Goal: Task Accomplishment & Management: Complete application form

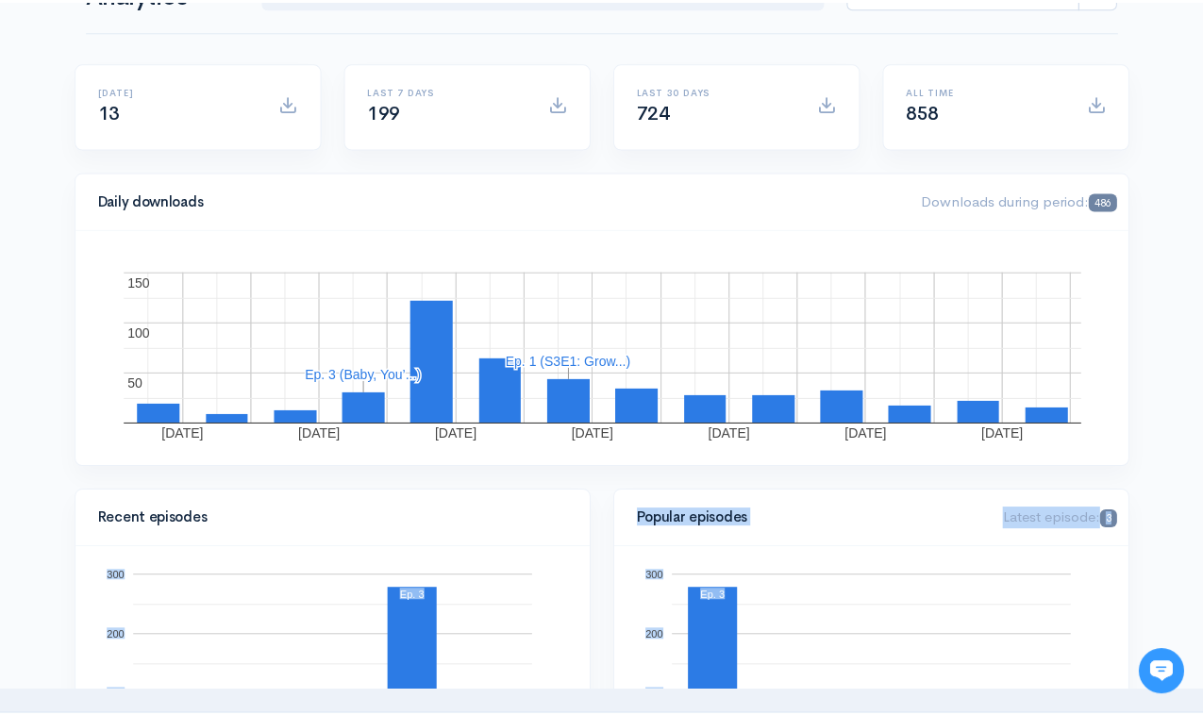
scroll to position [212, 0]
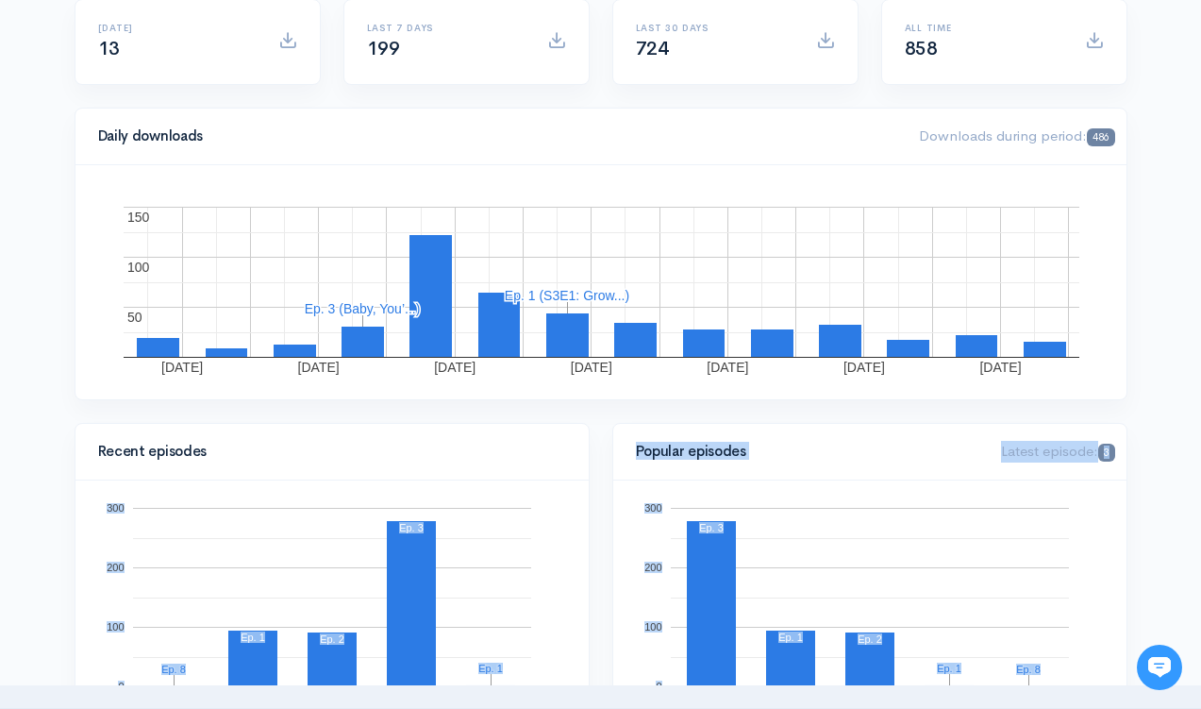
drag, startPoint x: 11, startPoint y: 704, endPoint x: -3, endPoint y: 729, distance: 28.3
click at [0, 496] on html "Help Notifications View all Your profile Team settings Default team Current Log…" at bounding box center [600, 142] width 1201 height 709
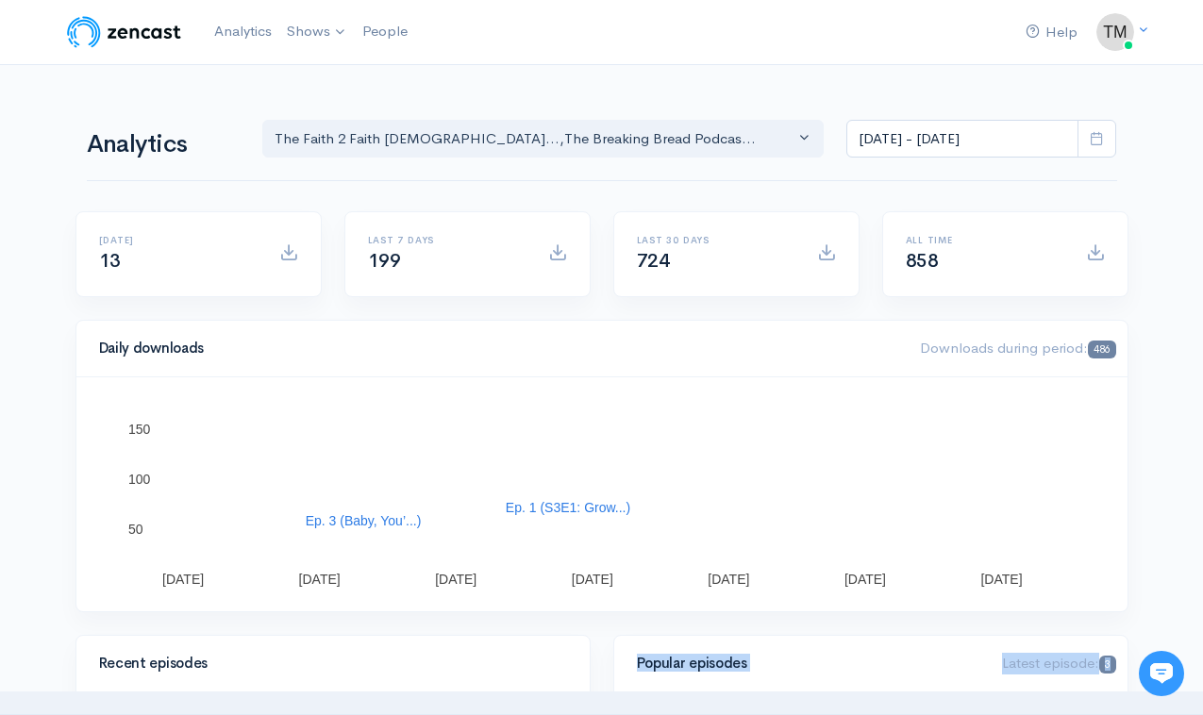
scroll to position [0, 0]
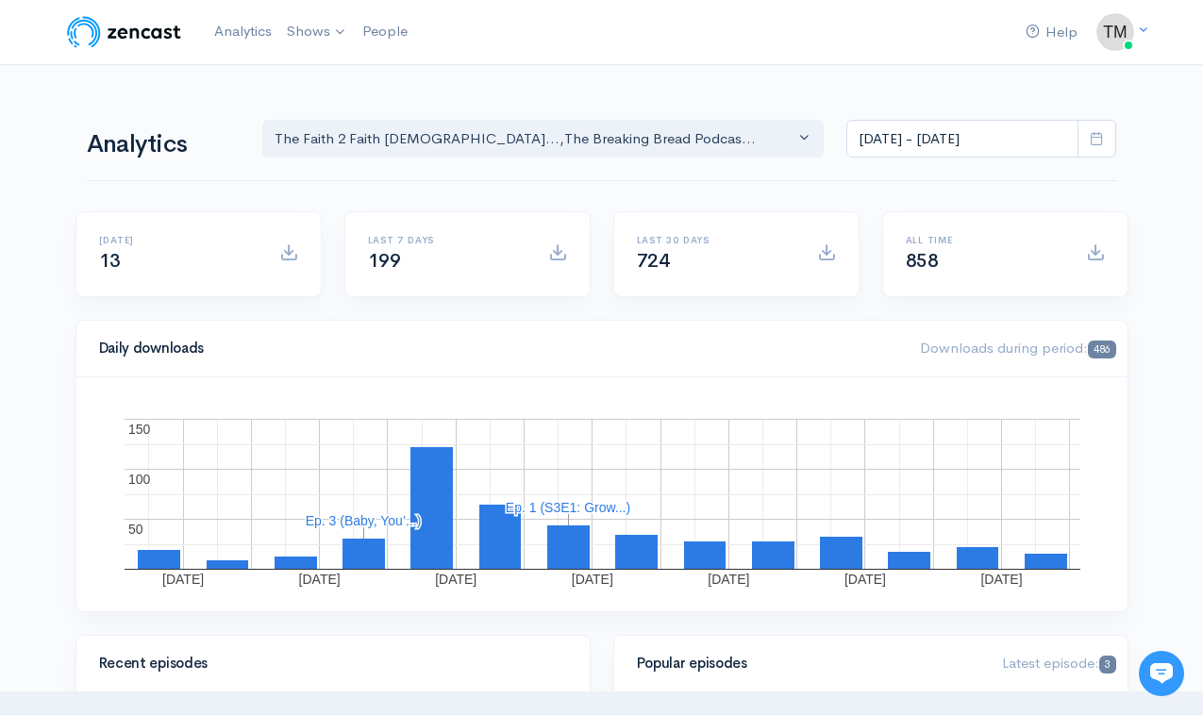
click at [699, 312] on div "Last 30 days 724" at bounding box center [736, 265] width 269 height 109
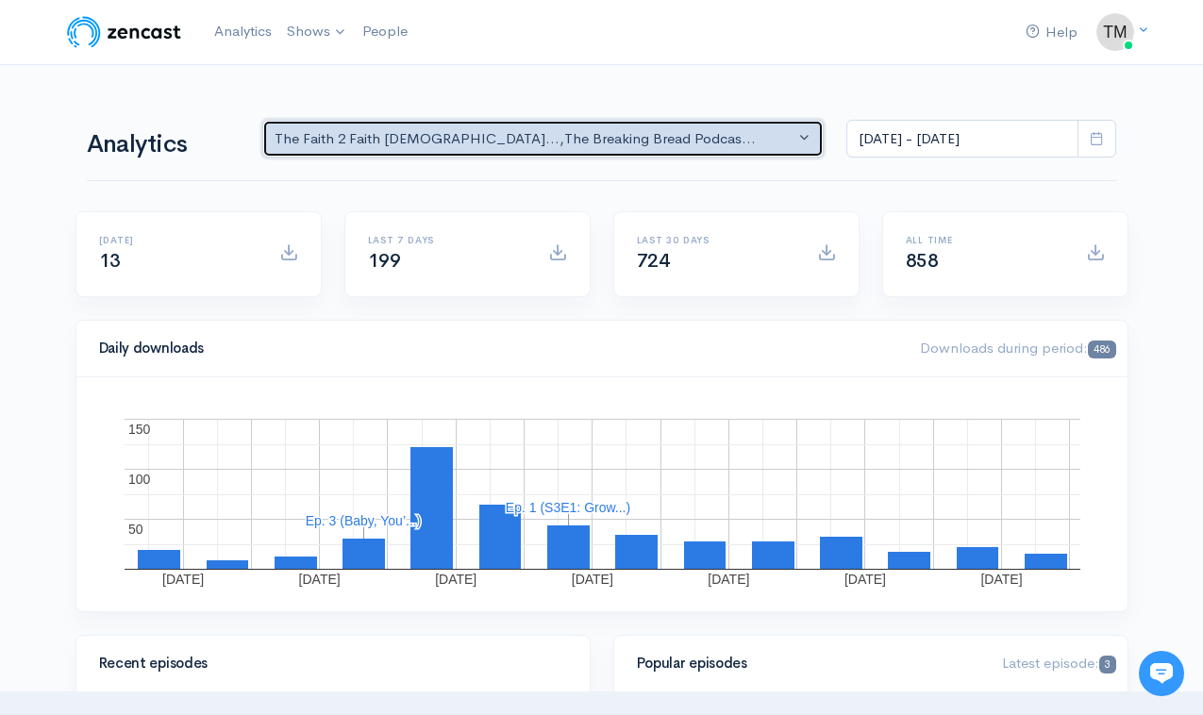
click at [569, 137] on div "The Faith 2 Faith Gospelc... , The Breaking Bread Podcas..." at bounding box center [535, 139] width 521 height 22
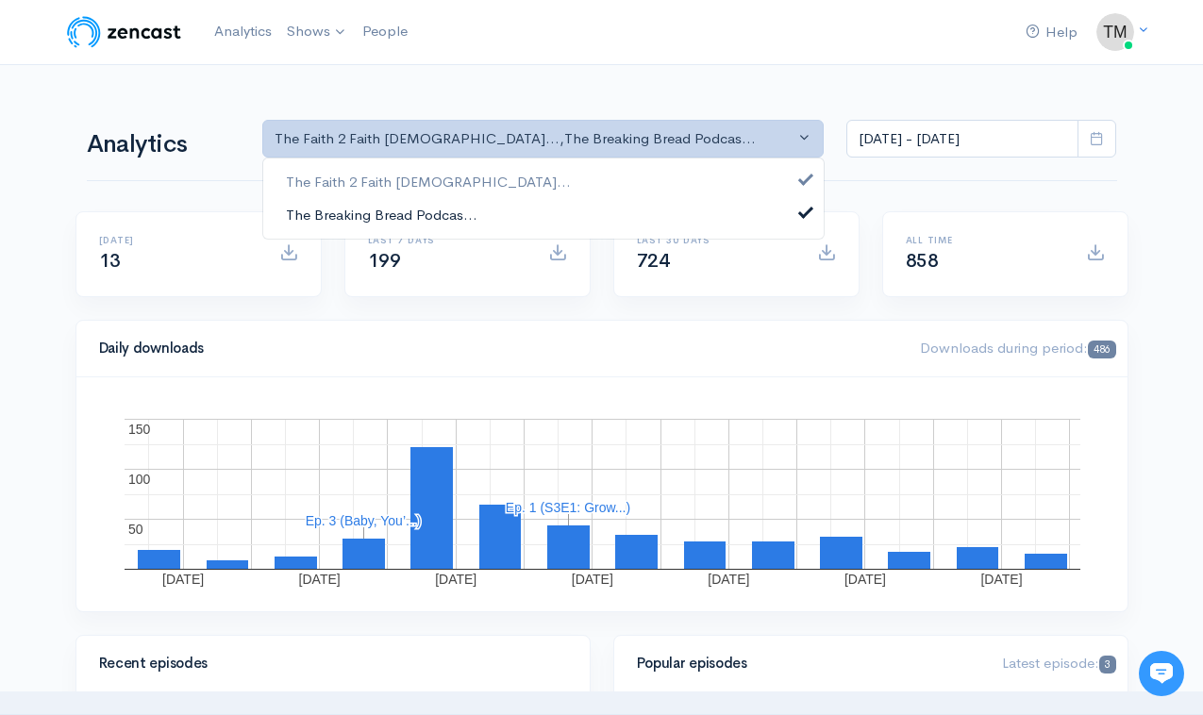
click at [545, 208] on link "The Breaking Bread Podcas..." at bounding box center [543, 214] width 561 height 33
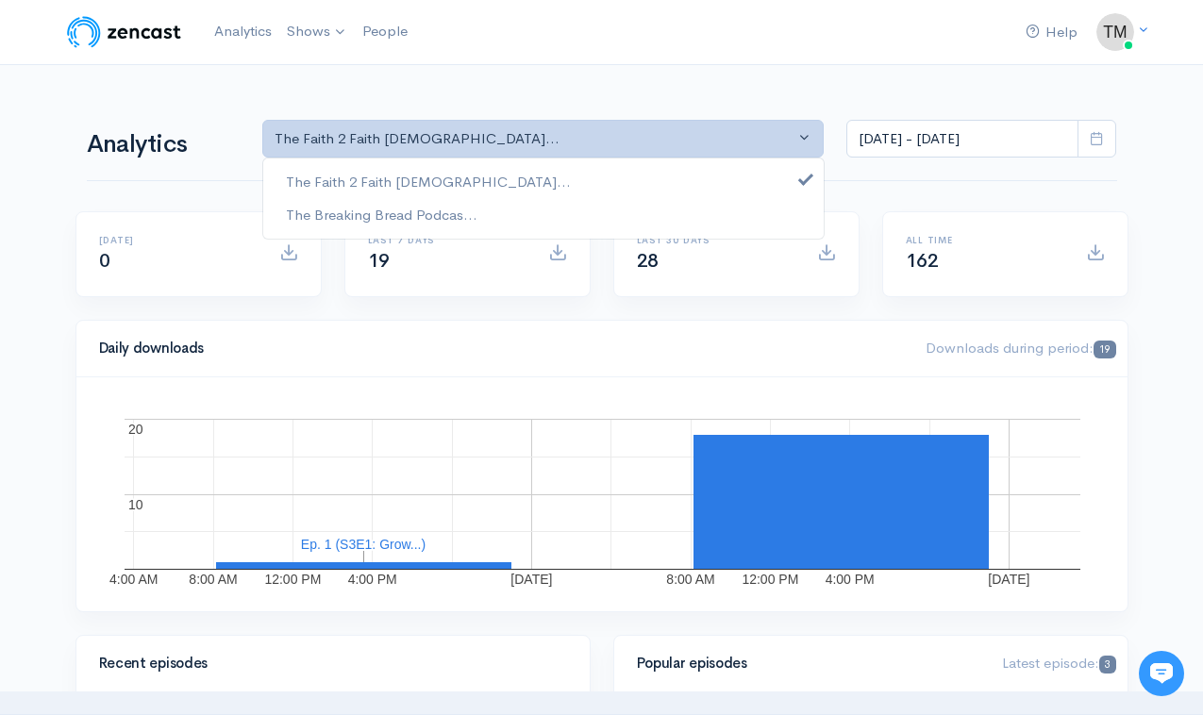
click at [540, 294] on div "Last 7 days 19" at bounding box center [467, 254] width 244 height 84
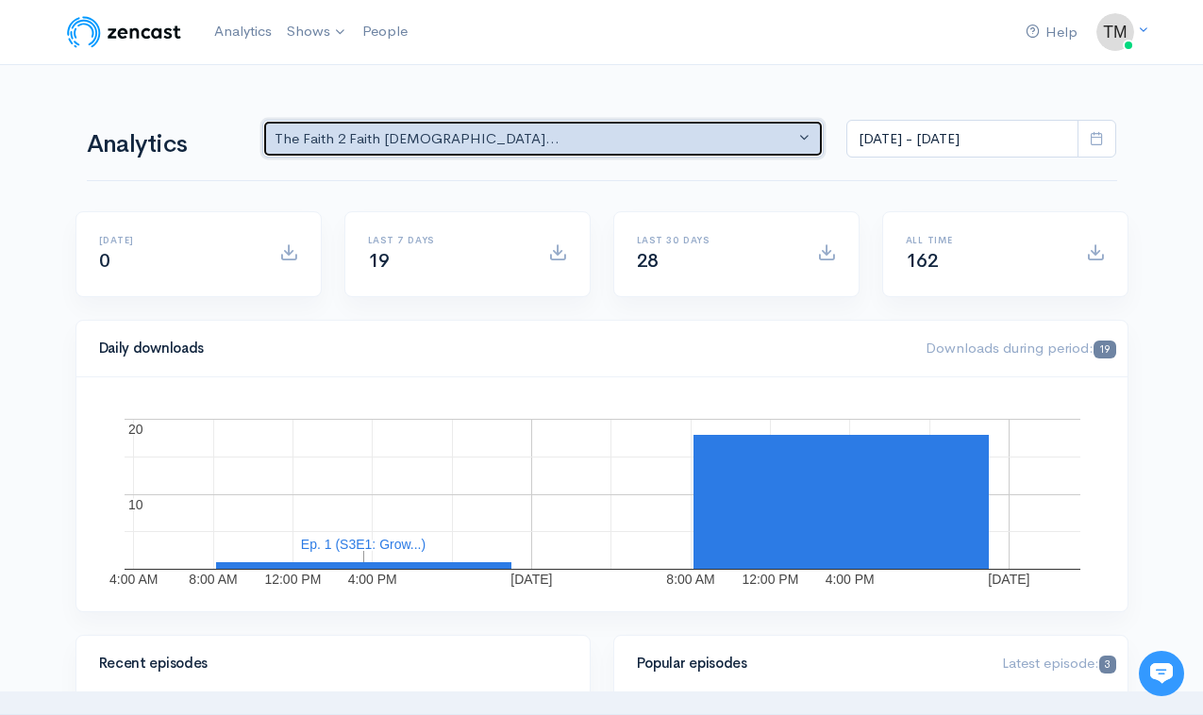
click at [573, 145] on div "The Faith 2 Faith Gospelc..." at bounding box center [535, 139] width 521 height 22
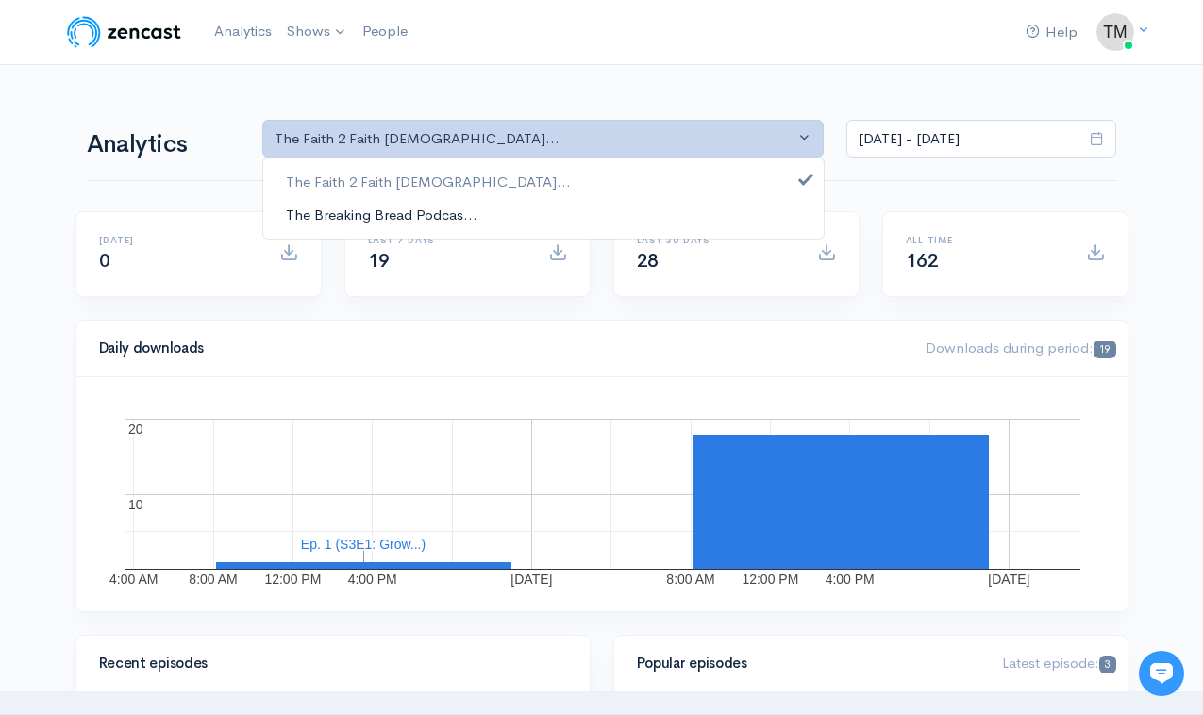
click at [538, 217] on link "The Breaking Bread Podcas..." at bounding box center [543, 214] width 561 height 33
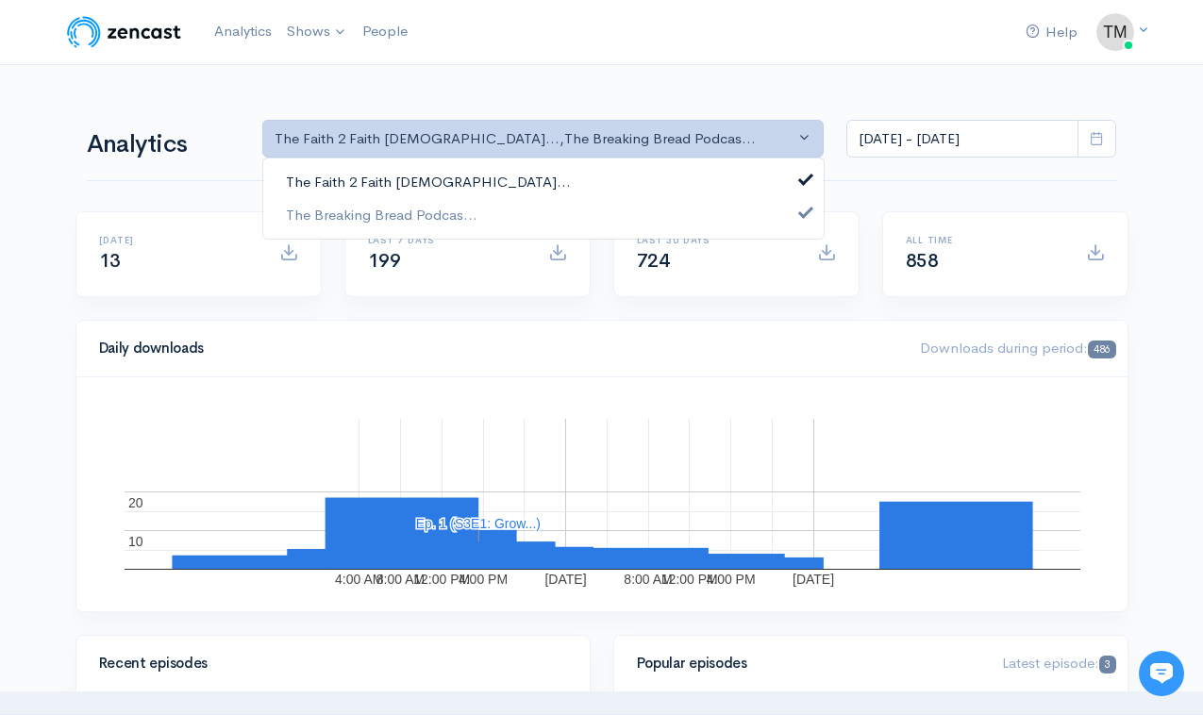
click at [523, 168] on link "The Faith 2 Faith Gospelc..." at bounding box center [543, 182] width 561 height 33
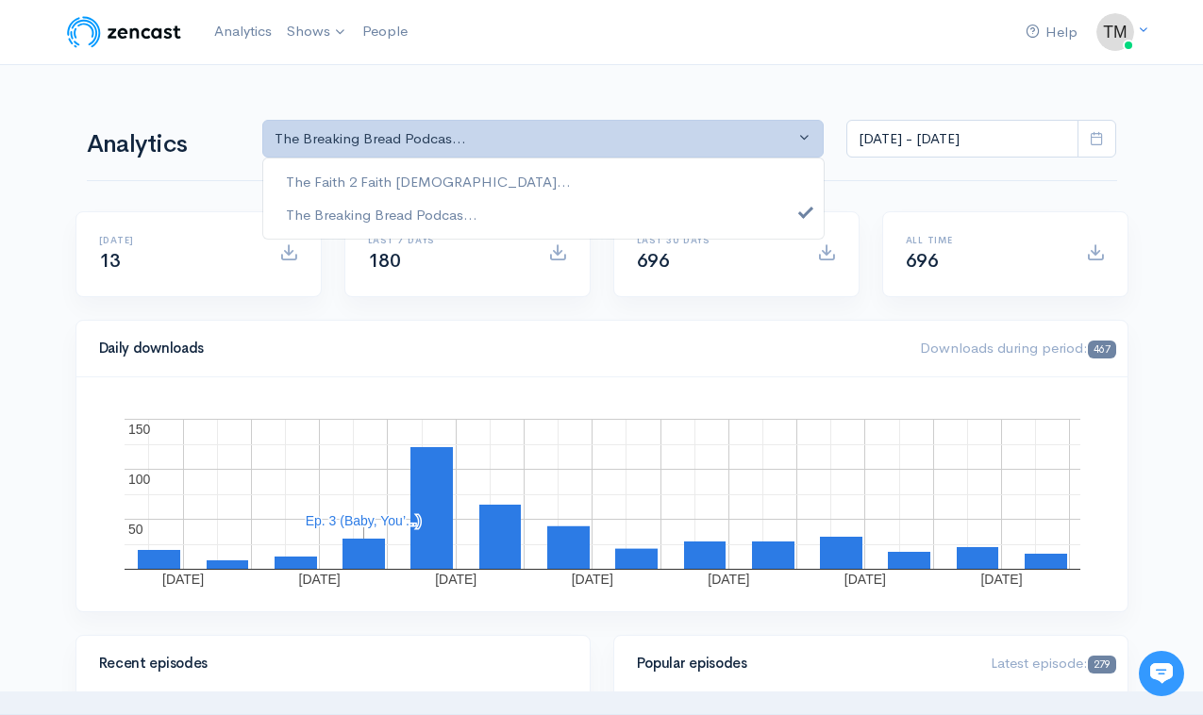
click at [571, 62] on nav "Help Notifications View all Your profile Team settings Default team Current Log…" at bounding box center [601, 32] width 1203 height 65
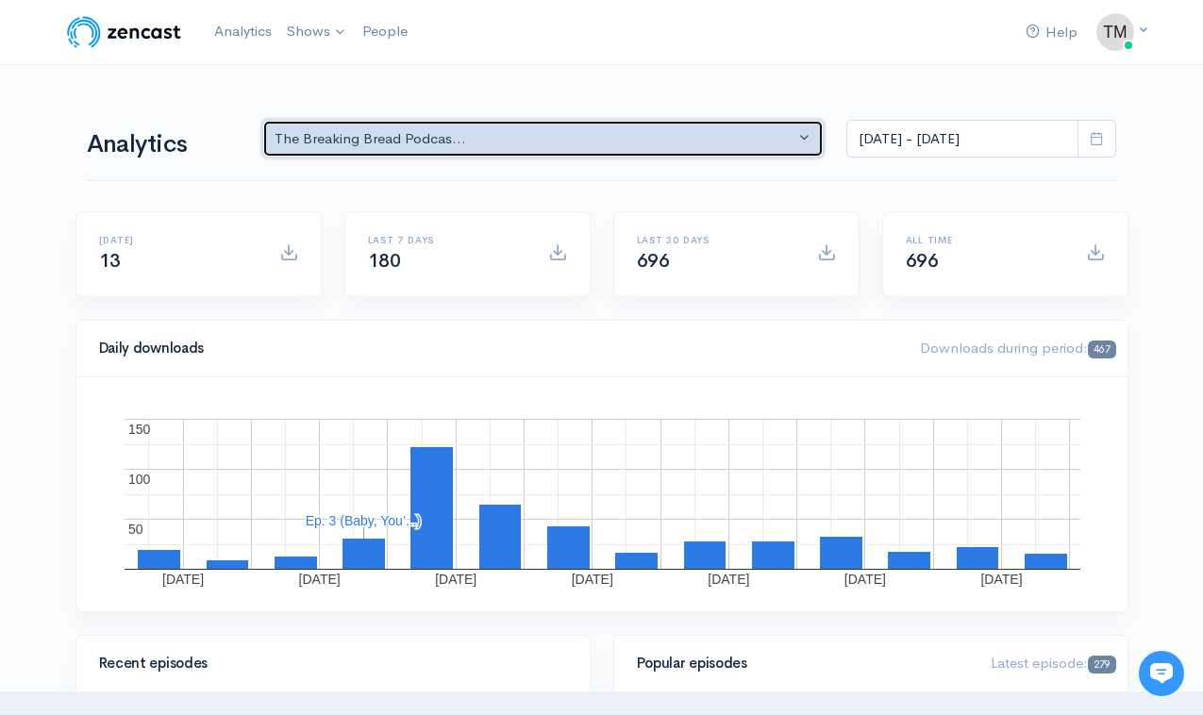
click at [574, 145] on div "The Breaking Bread Podcas..." at bounding box center [535, 139] width 521 height 22
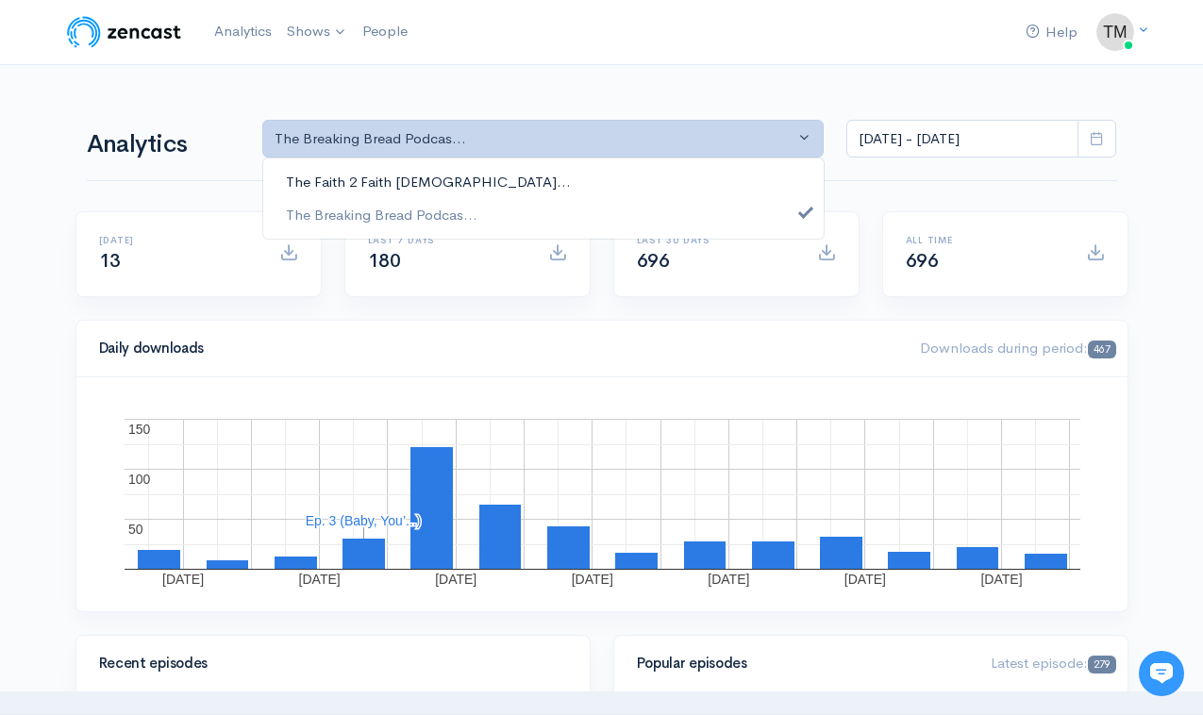
click at [539, 181] on link "The Faith 2 Faith Gospelc..." at bounding box center [543, 182] width 561 height 33
select select "15093"
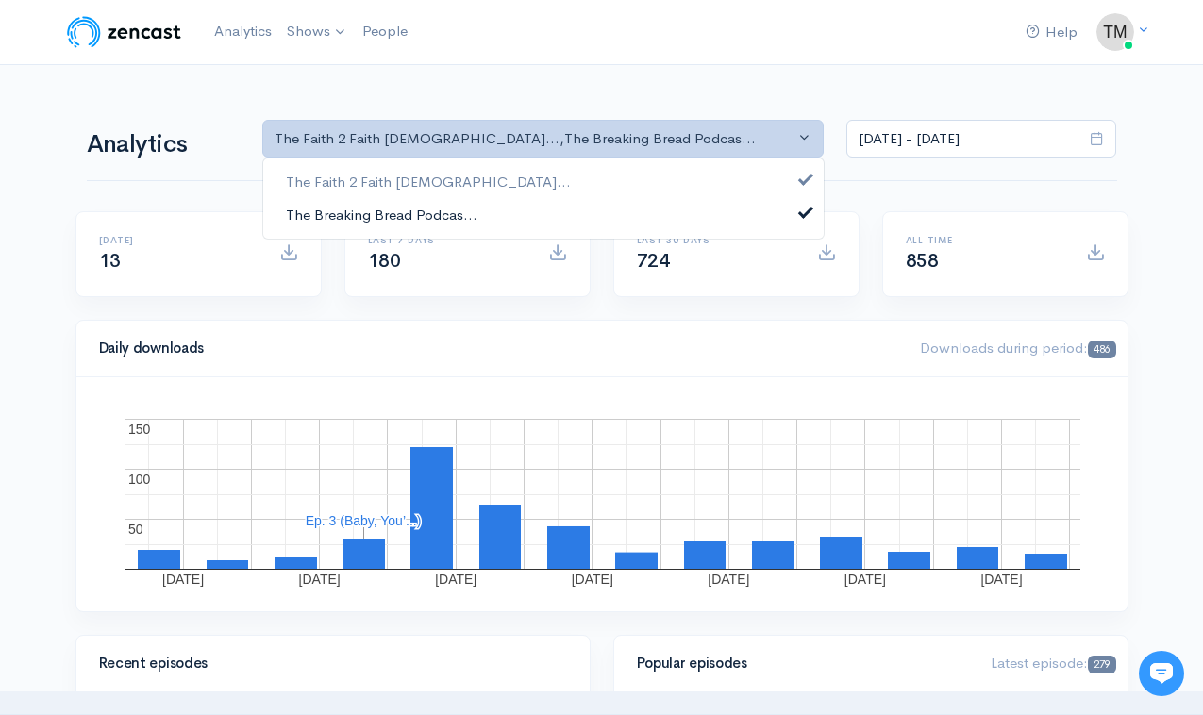
click at [533, 206] on link "The Breaking Bread Podcas..." at bounding box center [543, 214] width 561 height 33
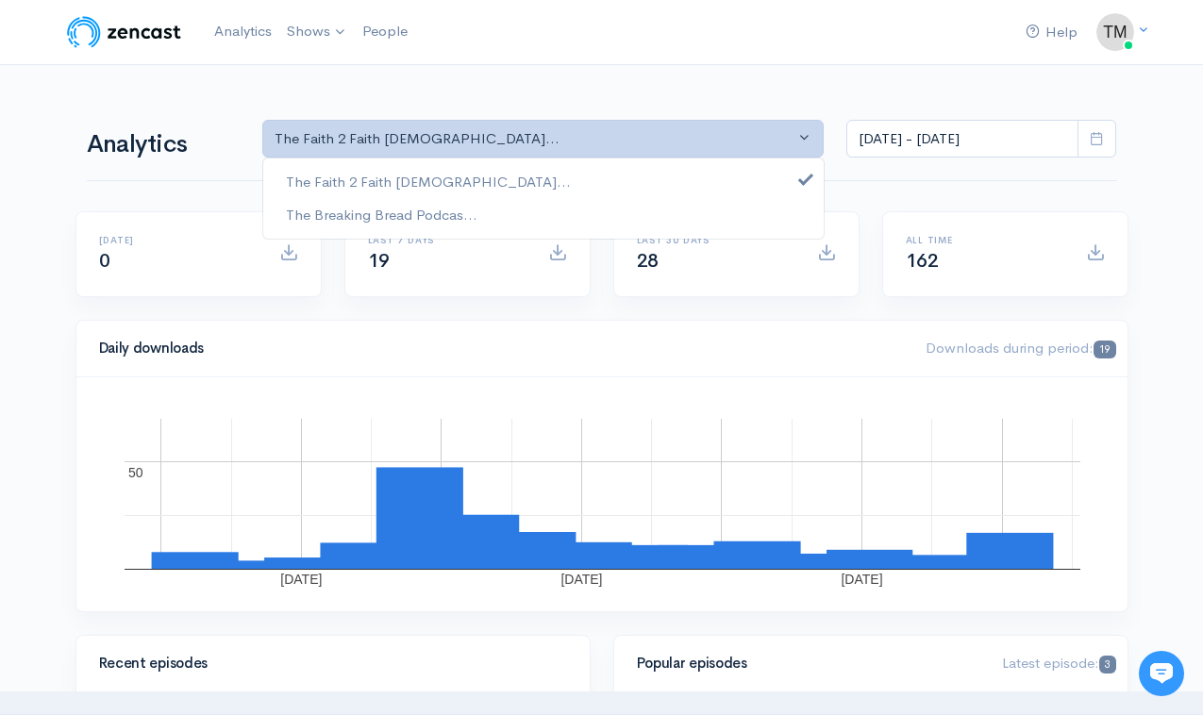
click at [526, 324] on div "Daily downloads Downloads during period: 19" at bounding box center [601, 349] width 1051 height 57
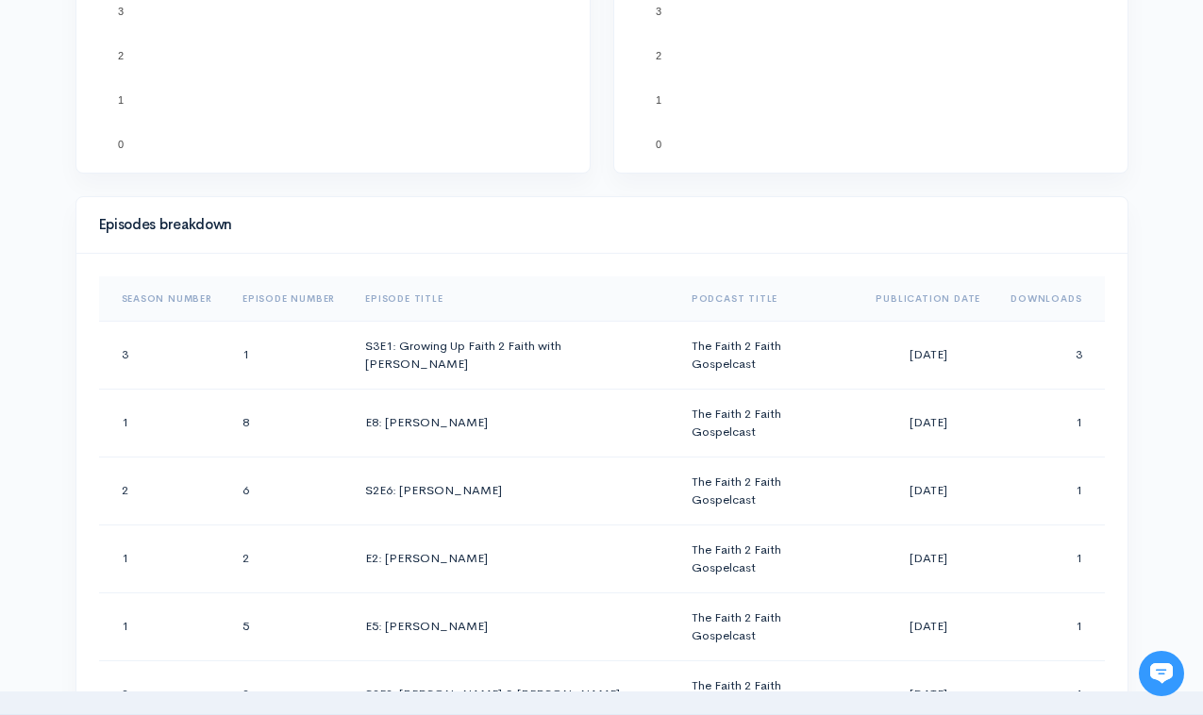
scroll to position [789, 0]
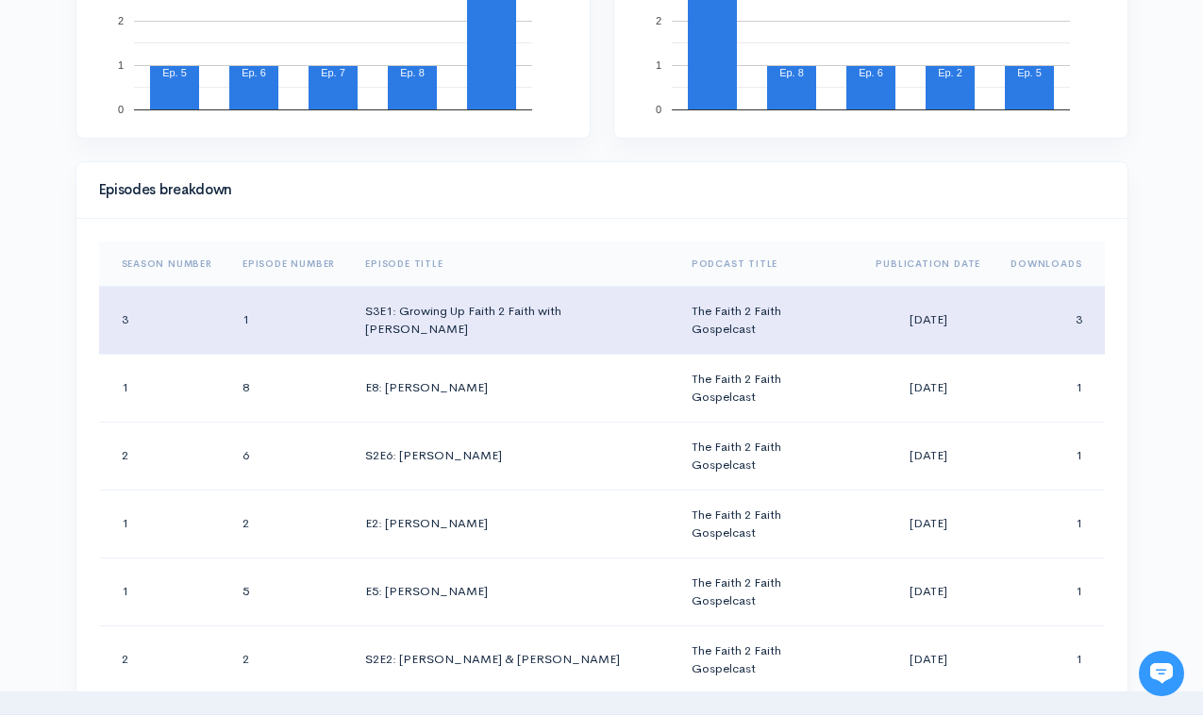
click at [637, 319] on td "S3E1: Growing Up Faith 2 Faith with [PERSON_NAME]" at bounding box center [513, 320] width 327 height 68
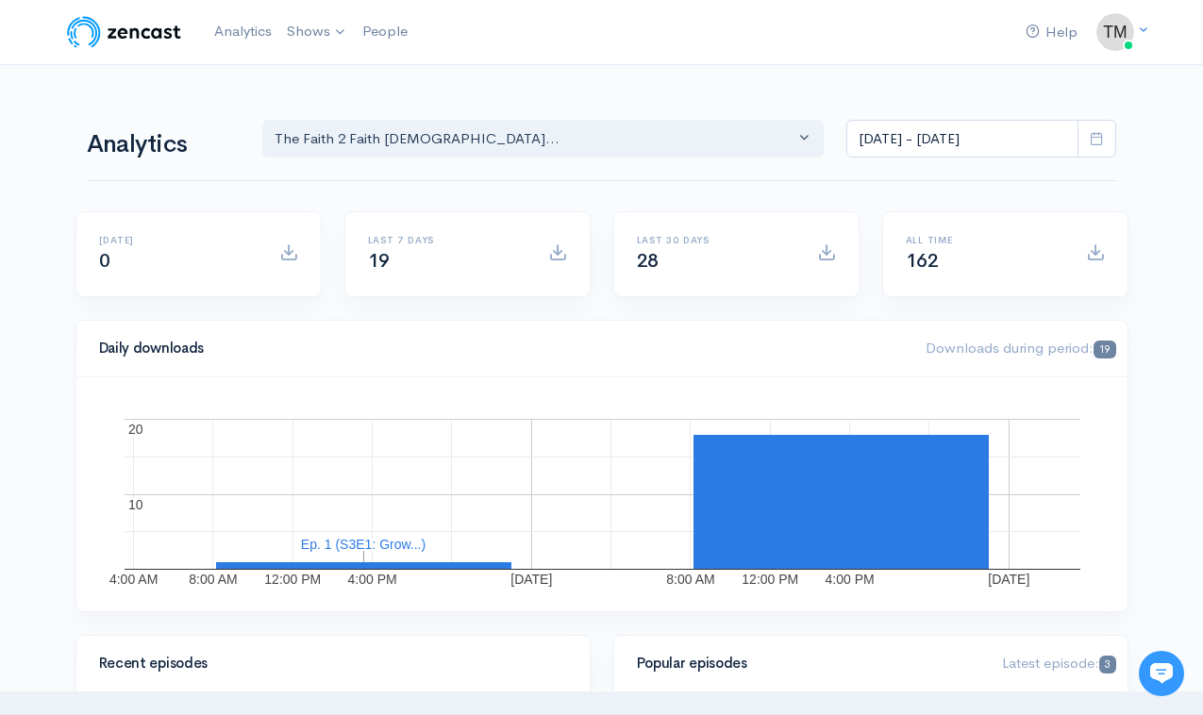
scroll to position [0, 0]
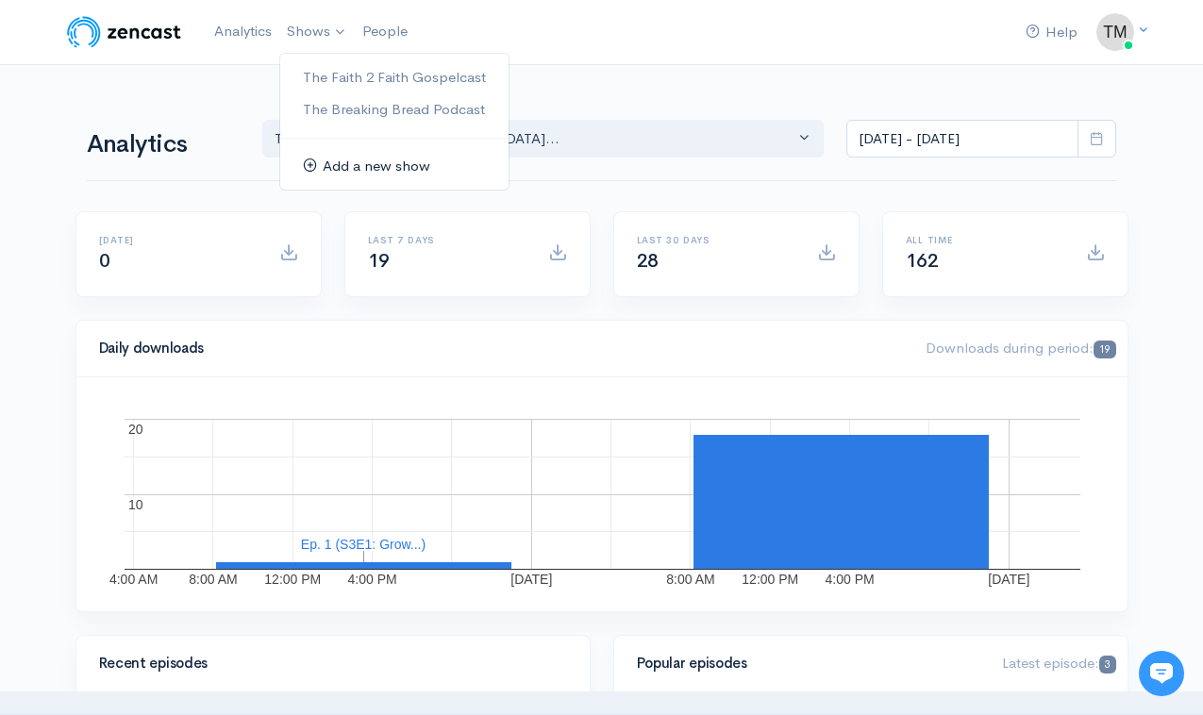
click at [346, 158] on link "Add a new show" at bounding box center [394, 166] width 228 height 33
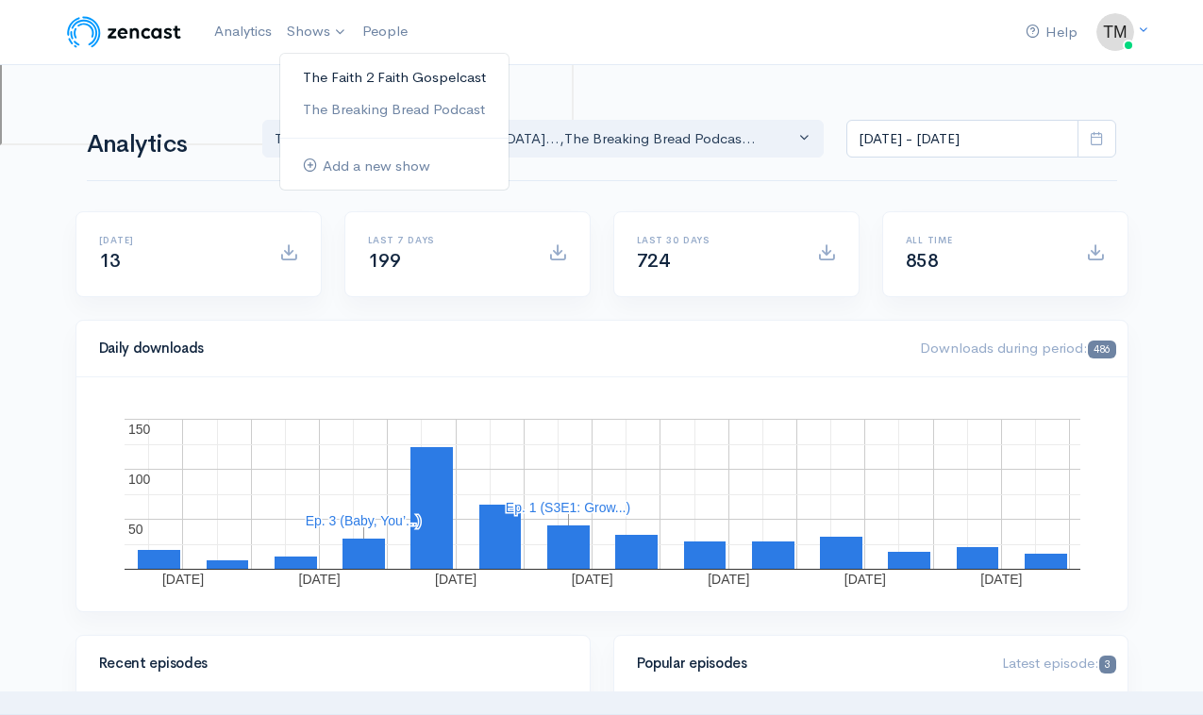
click at [317, 72] on link "The Faith 2 Faith Gospelcast" at bounding box center [394, 77] width 228 height 33
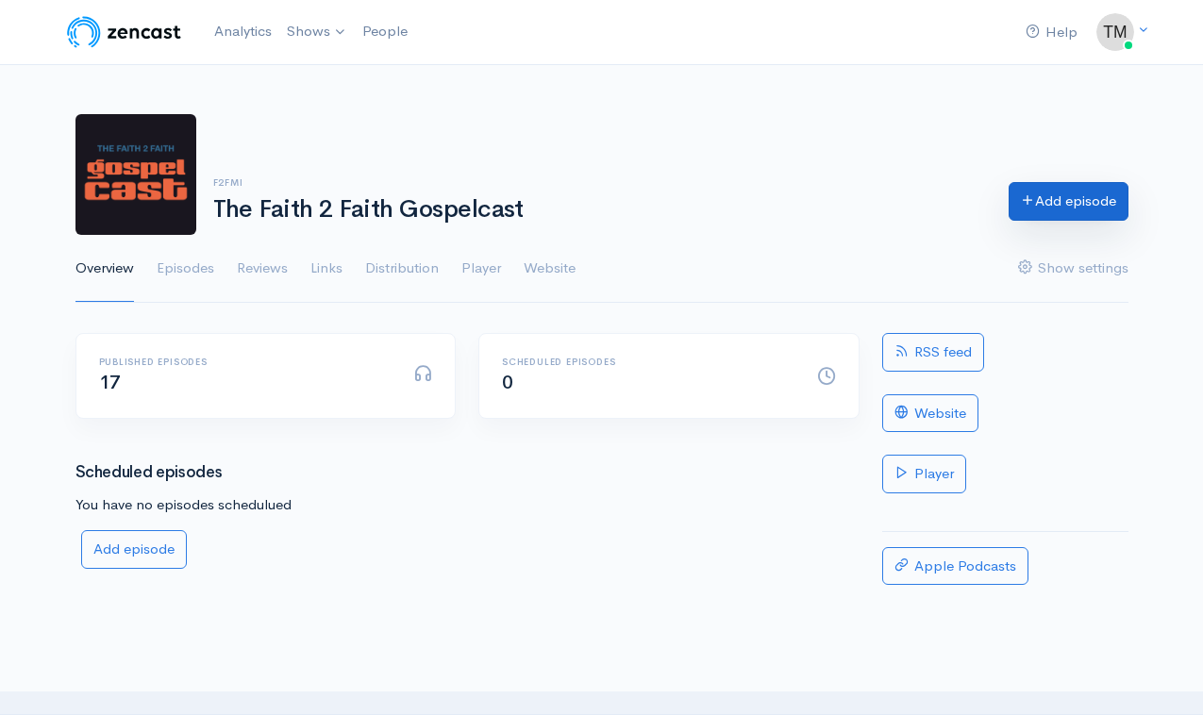
click at [1049, 206] on link "Add episode" at bounding box center [1069, 201] width 120 height 39
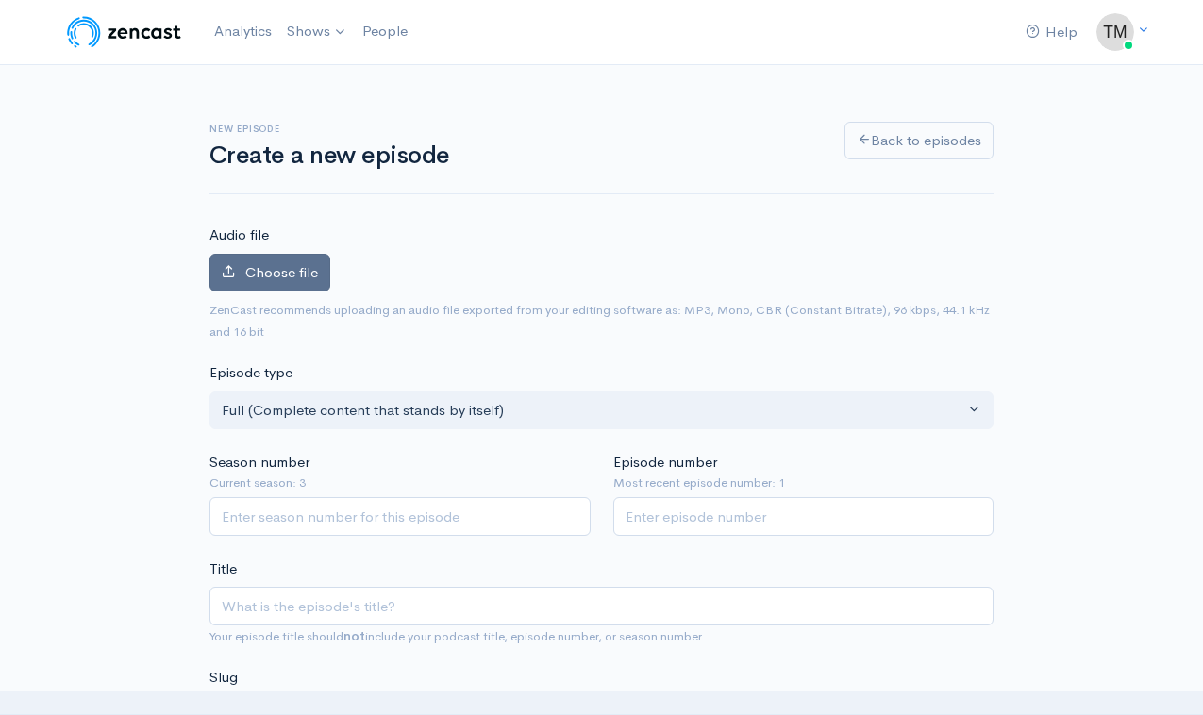
click at [260, 272] on span "Choose file" at bounding box center [281, 272] width 73 height 18
click at [0, 0] on input "Choose file" at bounding box center [0, 0] width 0 height 0
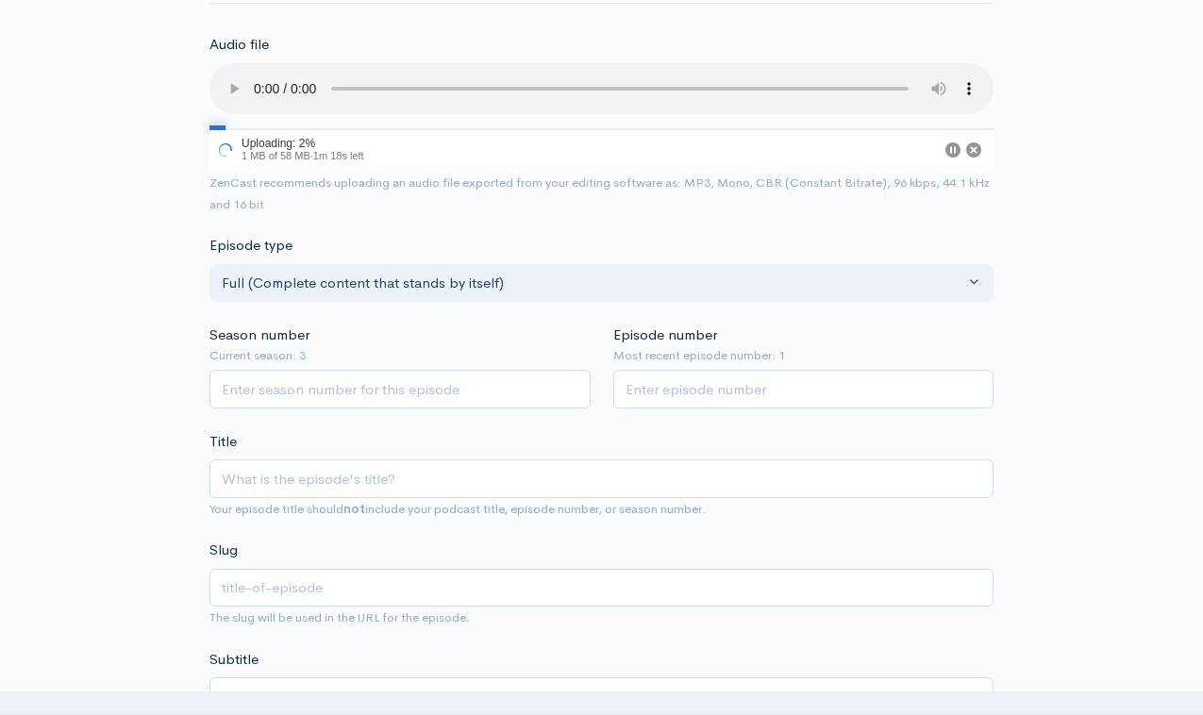
scroll to position [211, 0]
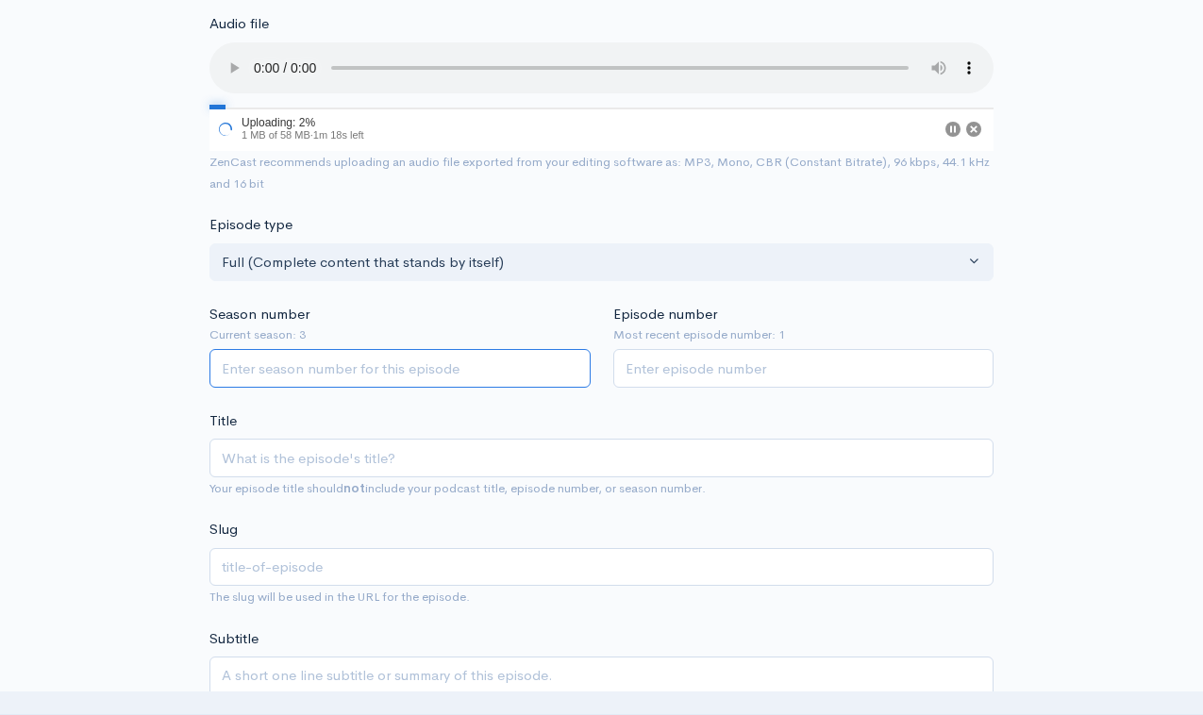
click at [323, 349] on input "Season number" at bounding box center [400, 368] width 381 height 39
type input "3"
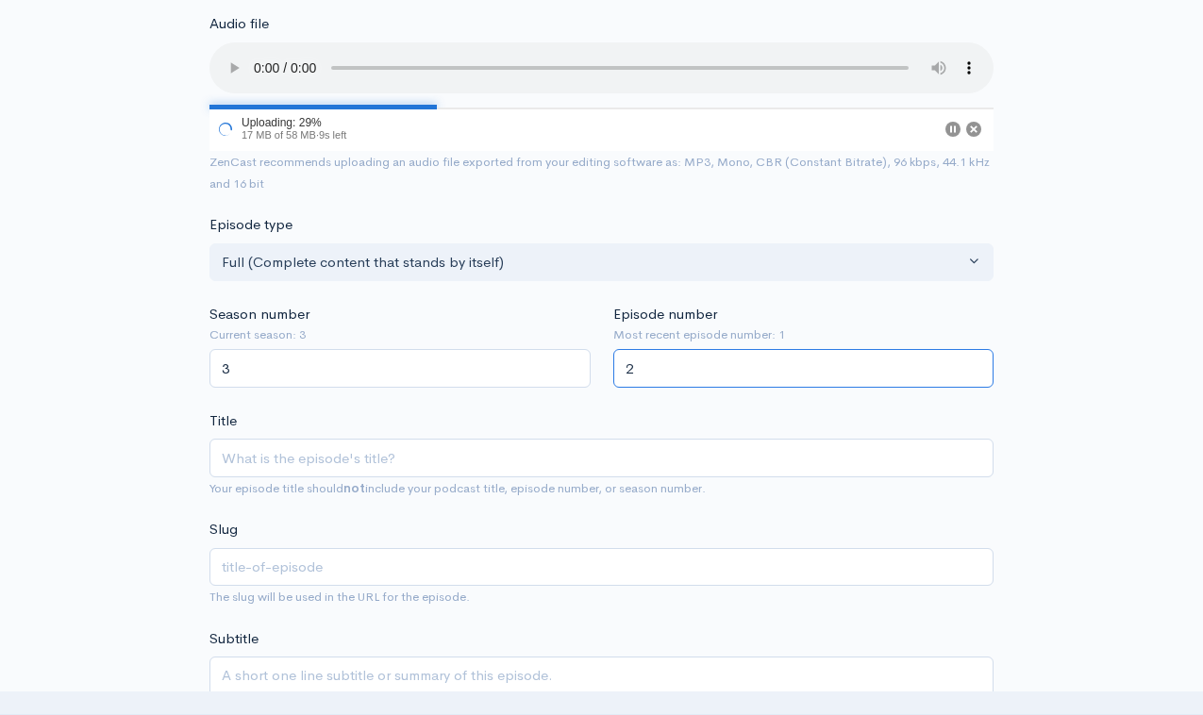
scroll to position [253, 0]
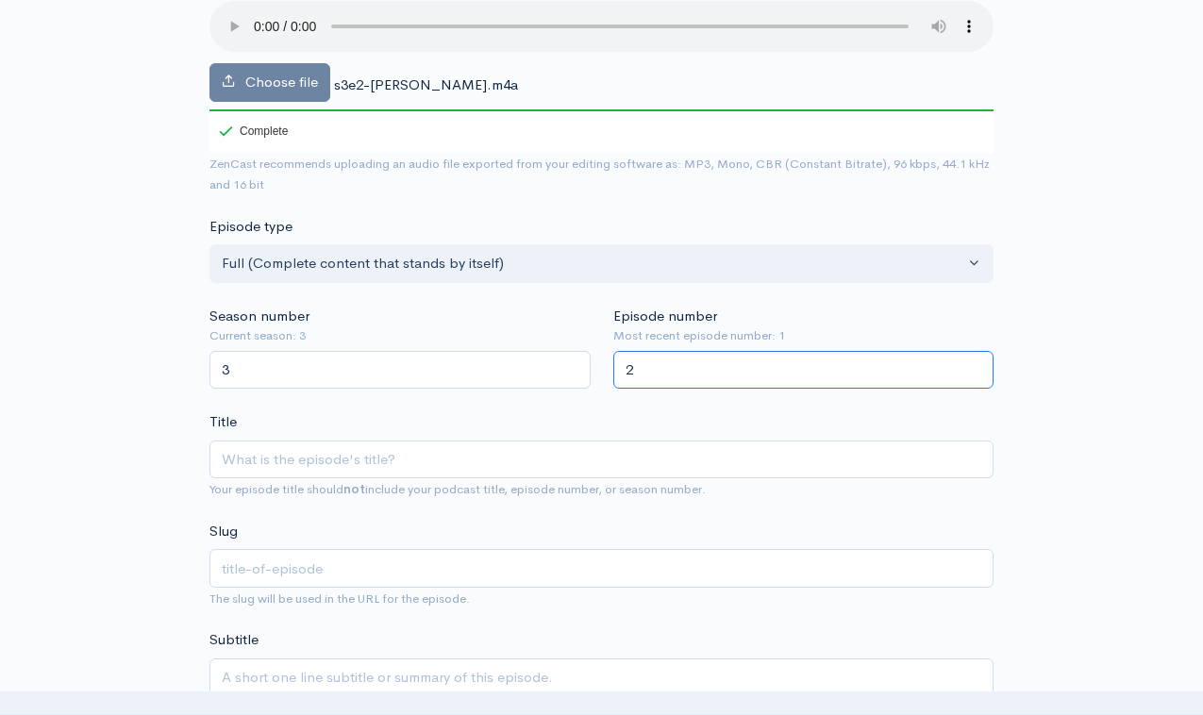
type input "2"
click at [287, 449] on input "Title" at bounding box center [602, 460] width 784 height 39
paste input "S3E2: Kirby Kelly Says You Can Be Free"
type input "S3E2: Kirby Kelly Says You Can Be Free"
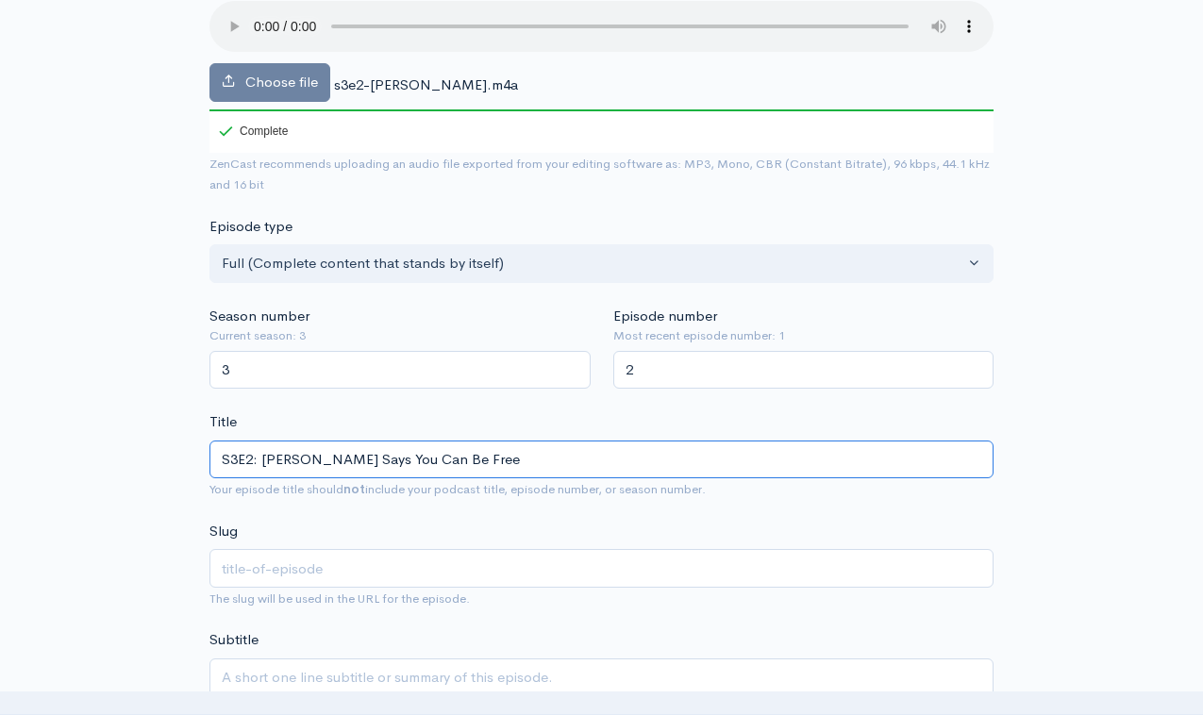
type input "s3e2-kirby-kelly-says-you-can-be-free"
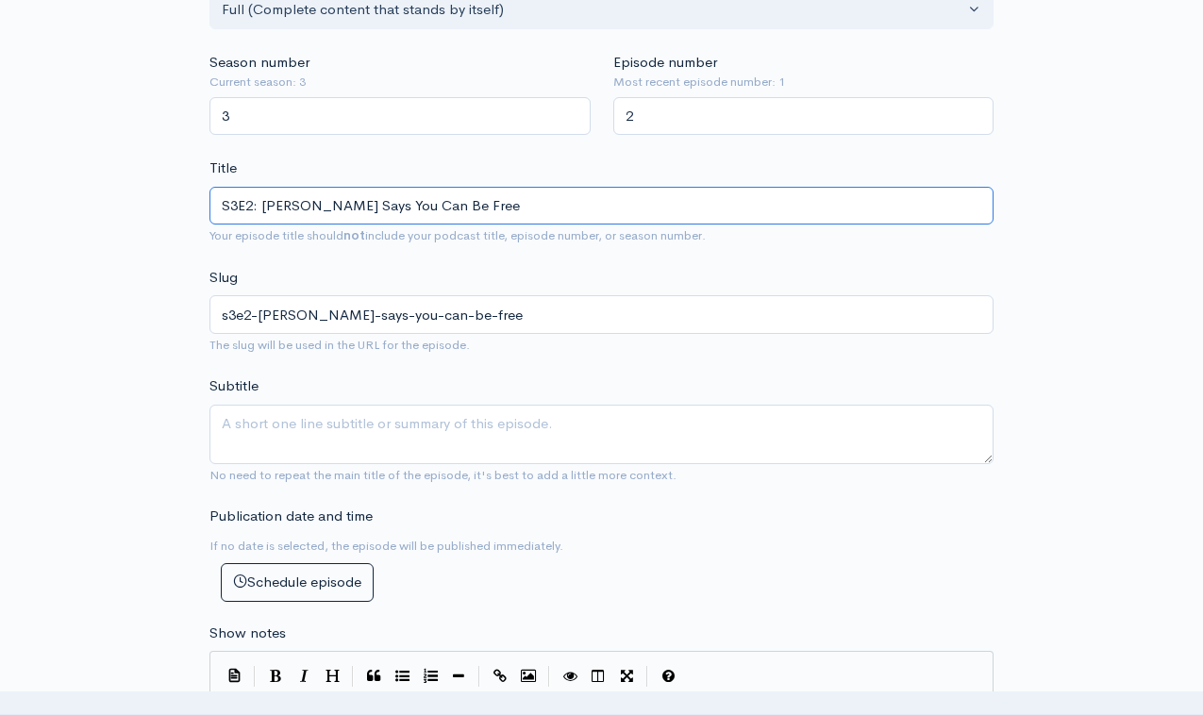
scroll to position [523, 0]
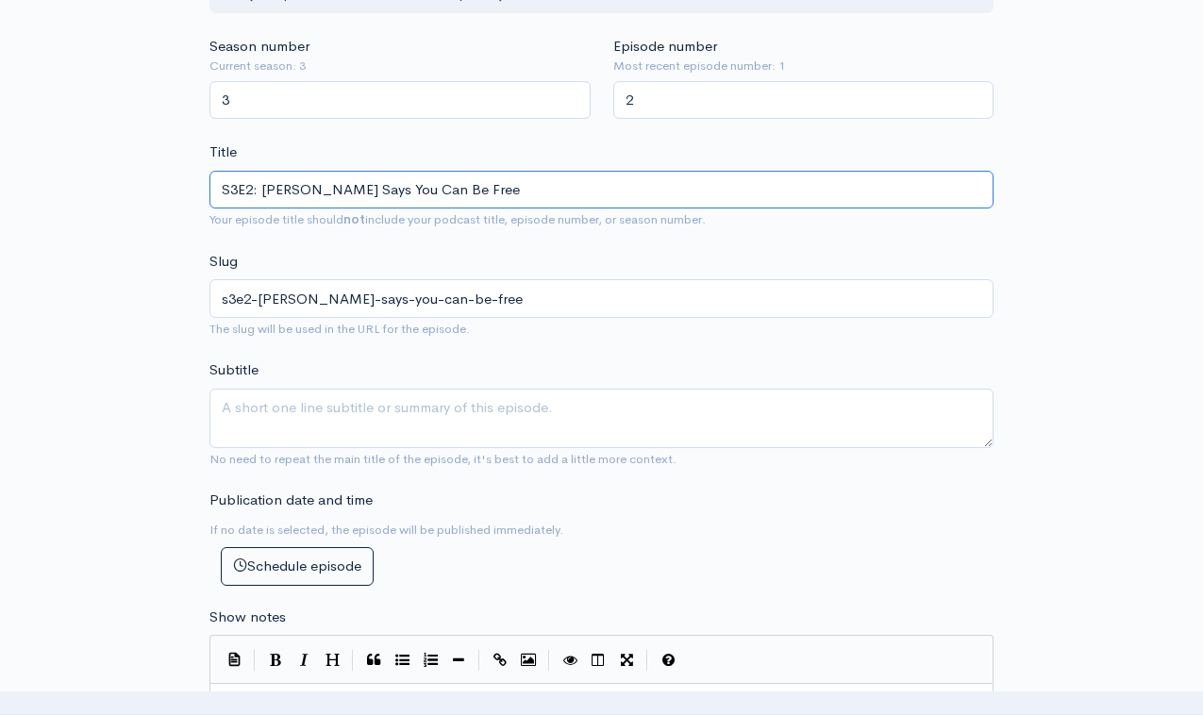
type input "S3E2: Kirby Kelly Says You Can Be Free"
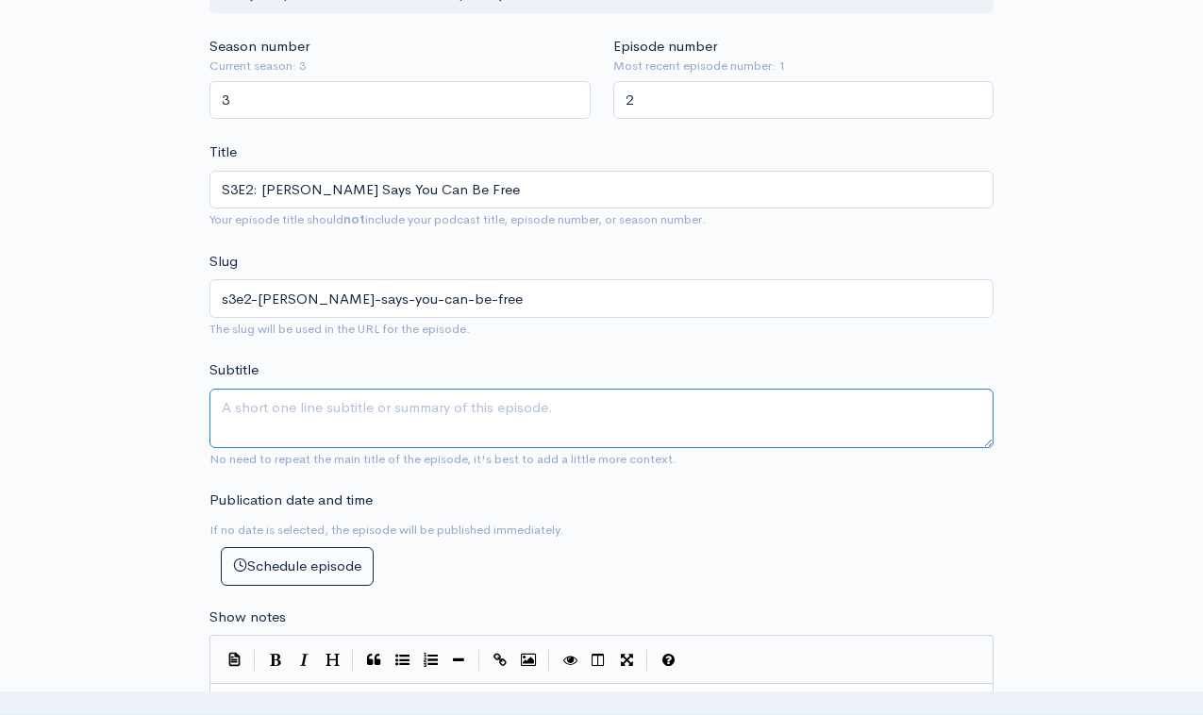
click at [377, 389] on textarea "Subtitle" at bounding box center [602, 418] width 784 height 59
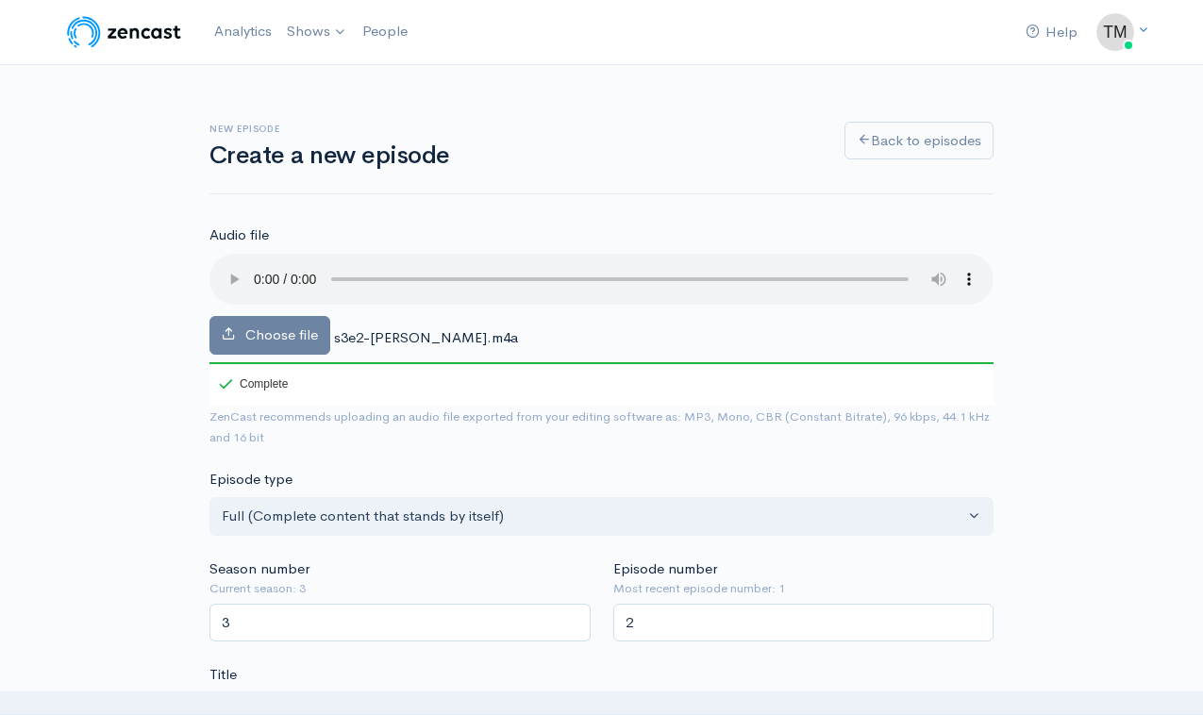
scroll to position [0, 0]
click at [326, 73] on link "The Faith 2 Faith Gospelcast" at bounding box center [394, 77] width 228 height 33
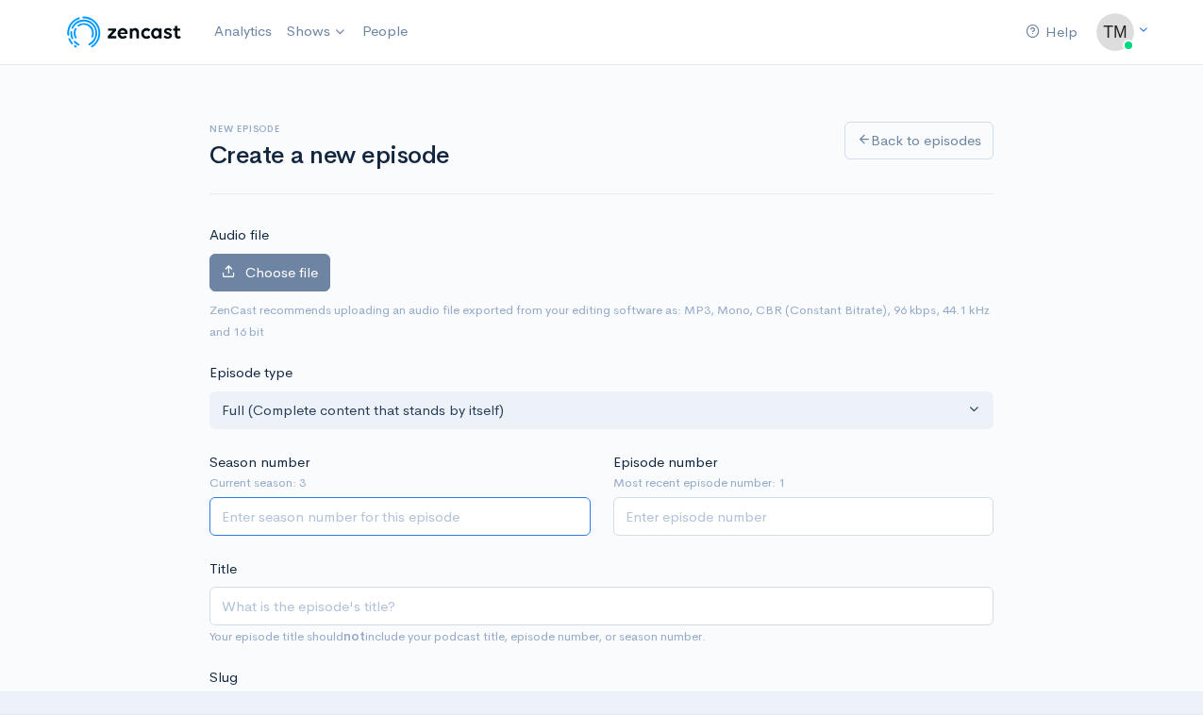
click at [329, 519] on input "Season number" at bounding box center [400, 516] width 381 height 39
click at [298, 517] on input "Season number" at bounding box center [400, 516] width 381 height 39
type input "3"
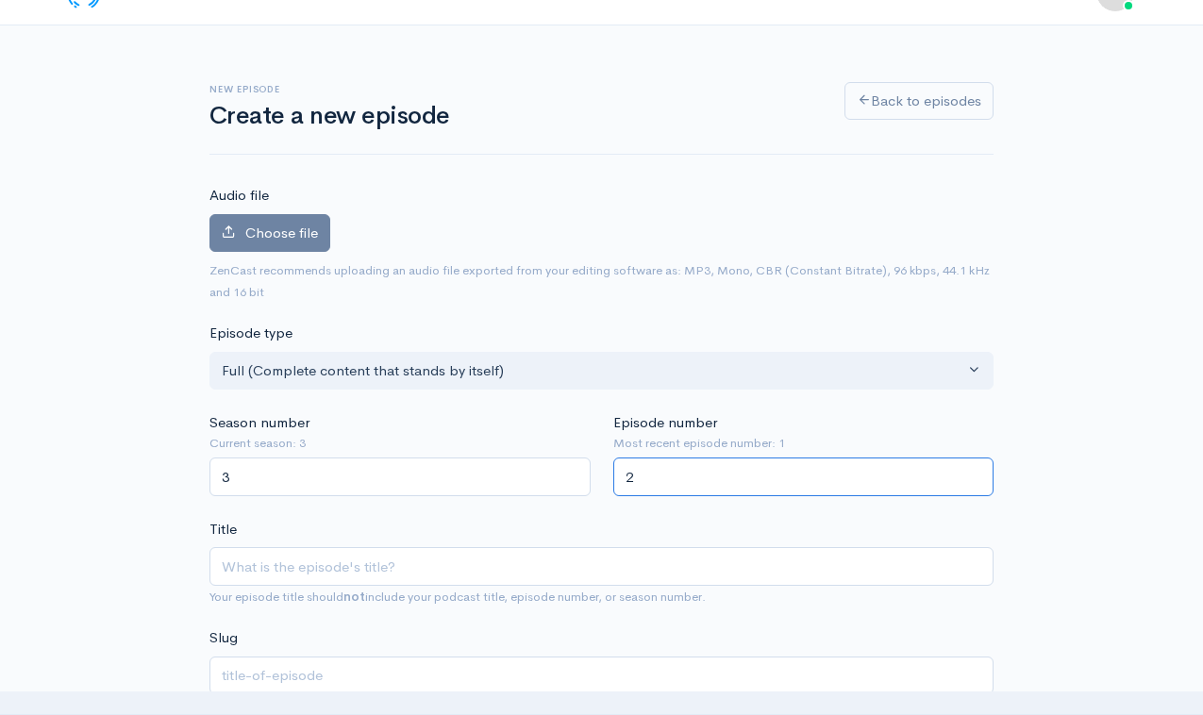
scroll to position [41, 0]
type input "2"
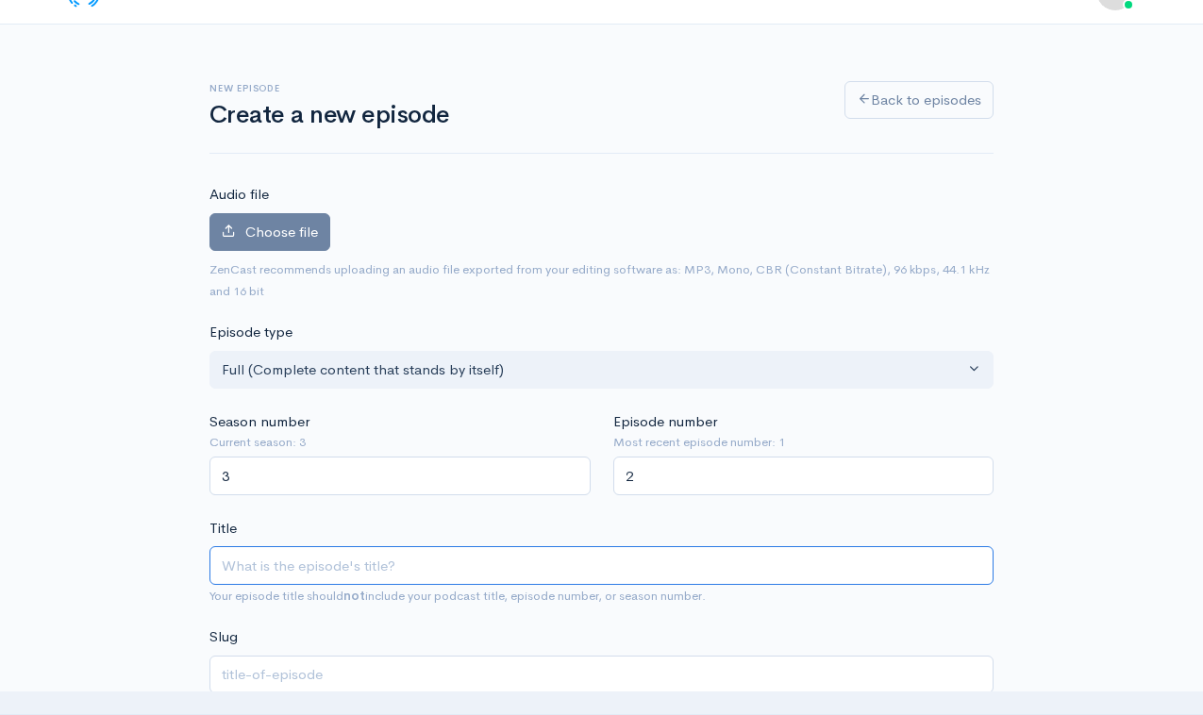
click at [344, 568] on input "Title" at bounding box center [602, 565] width 784 height 39
paste input "S3E2: Kirby Kelly Says You Can Be Free"
type input "S3E2: Kirby Kelly Says You Can Be Free"
type input "s3e2-kirby-kelly-says-you-can-be-free"
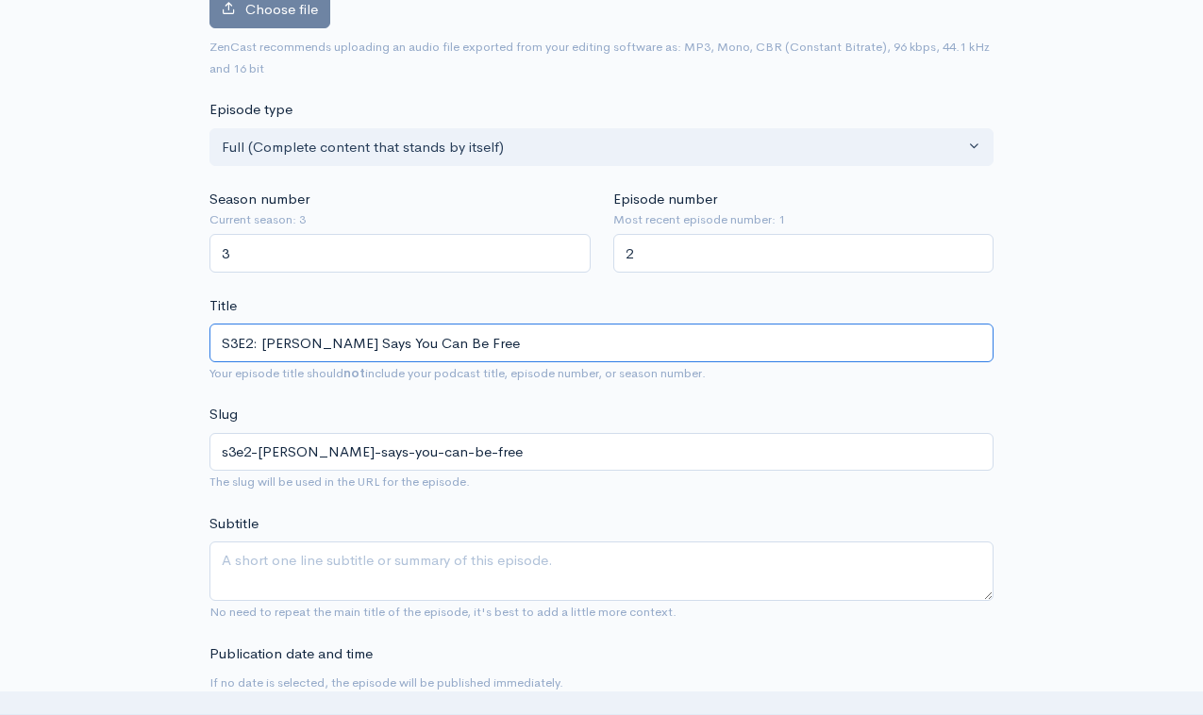
scroll to position [295, 0]
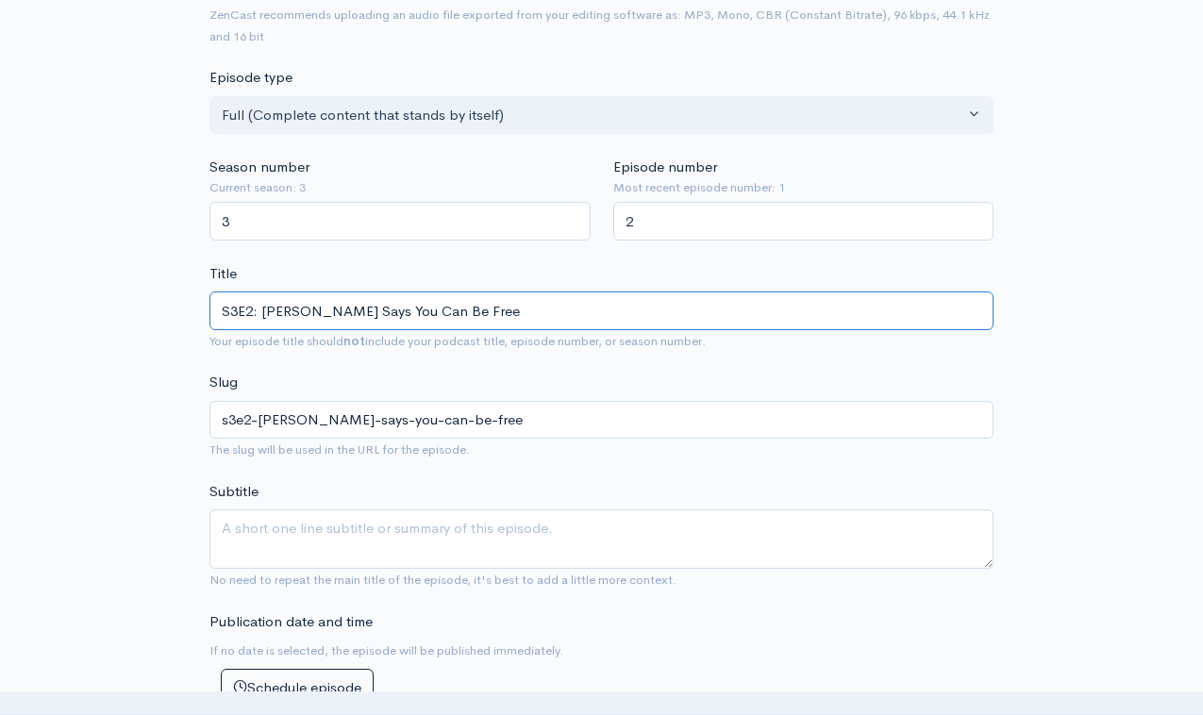
type input "S3E2: Kirby Kelly Says You Can Be Free"
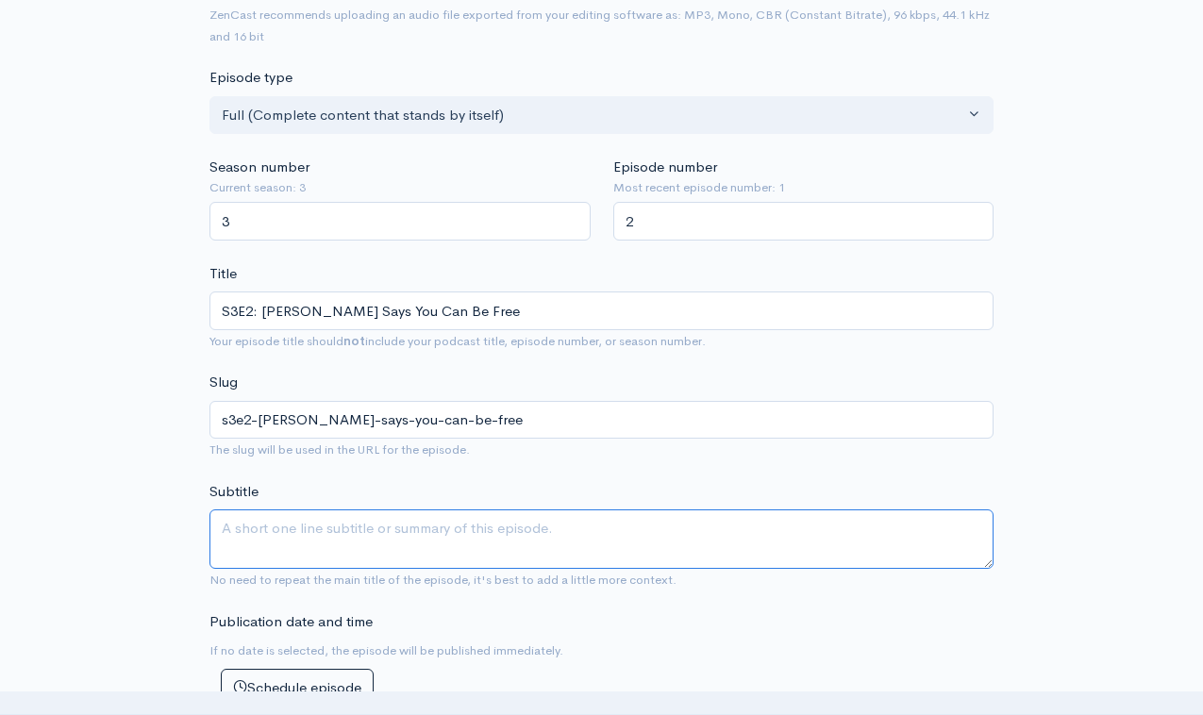
click at [428, 516] on textarea "Subtitle" at bounding box center [602, 539] width 784 height 59
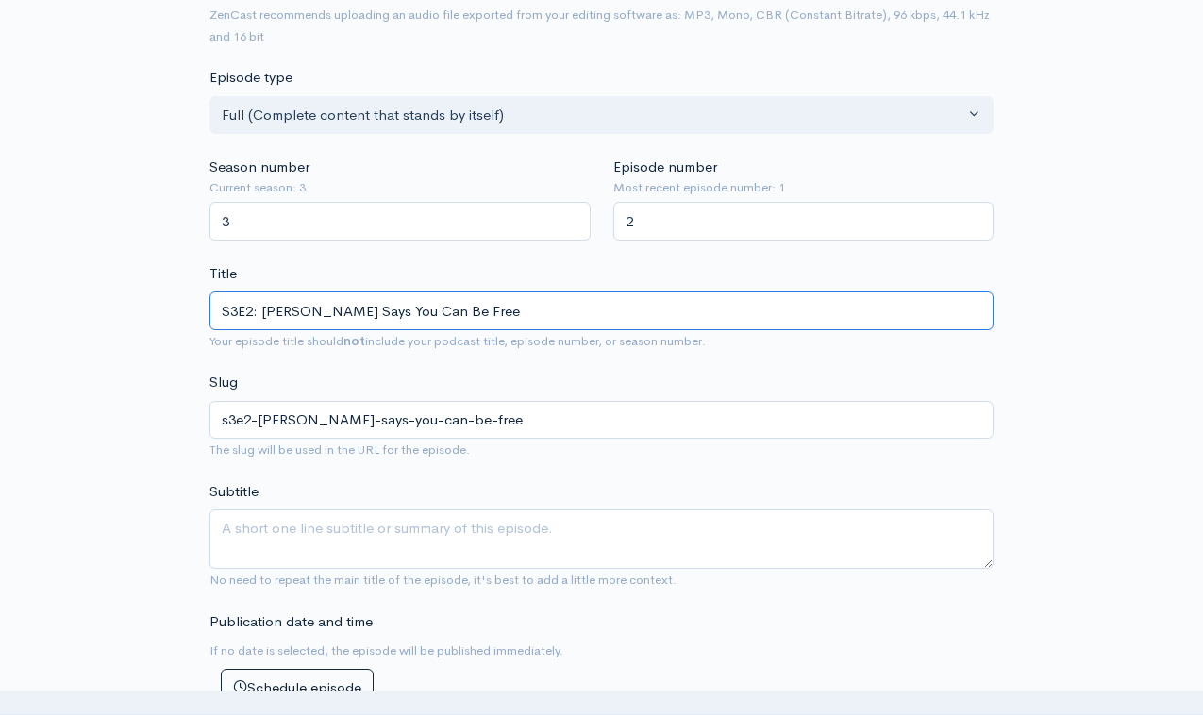
drag, startPoint x: 367, startPoint y: 304, endPoint x: 483, endPoint y: 407, distance: 155.1
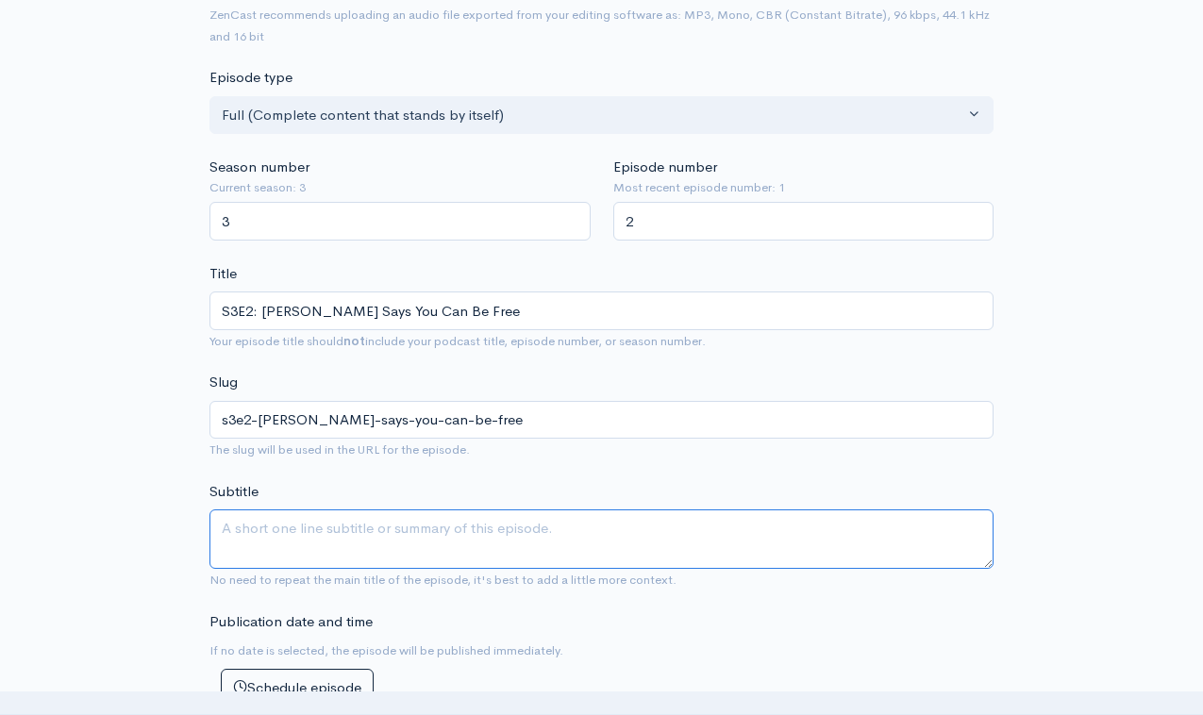
click at [274, 547] on textarea "Subtitle" at bounding box center [602, 539] width 784 height 59
paste textarea "You Can Be Free"
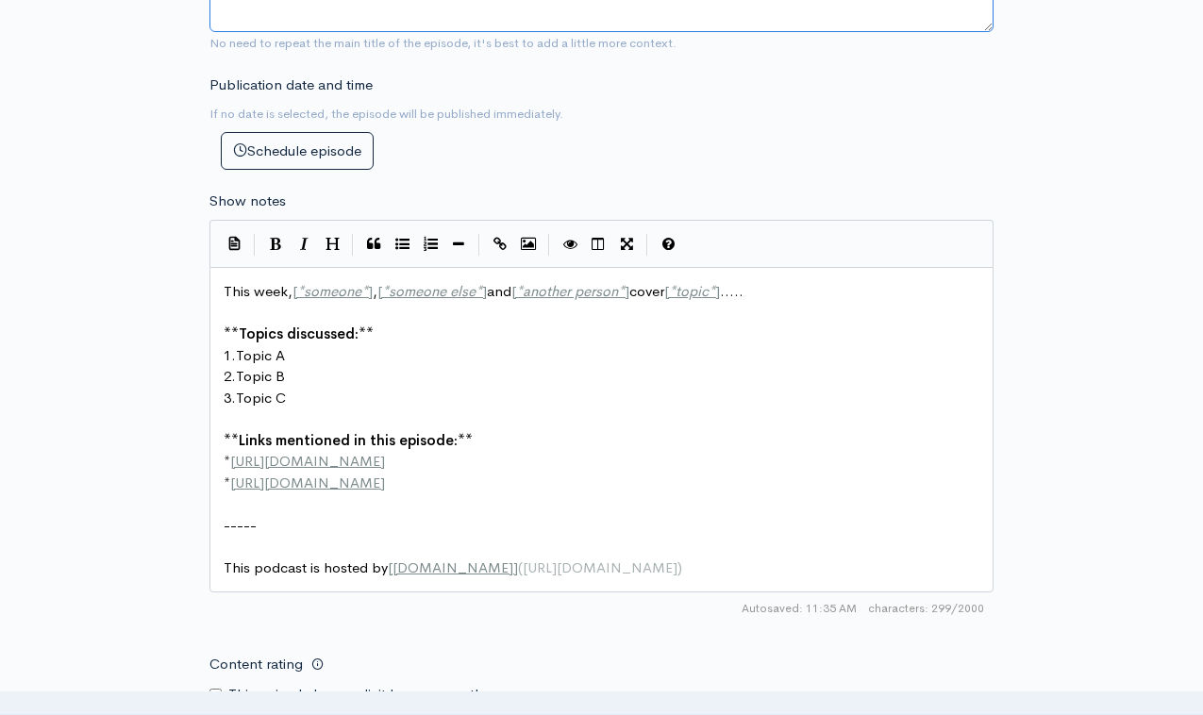
scroll to position [833, 0]
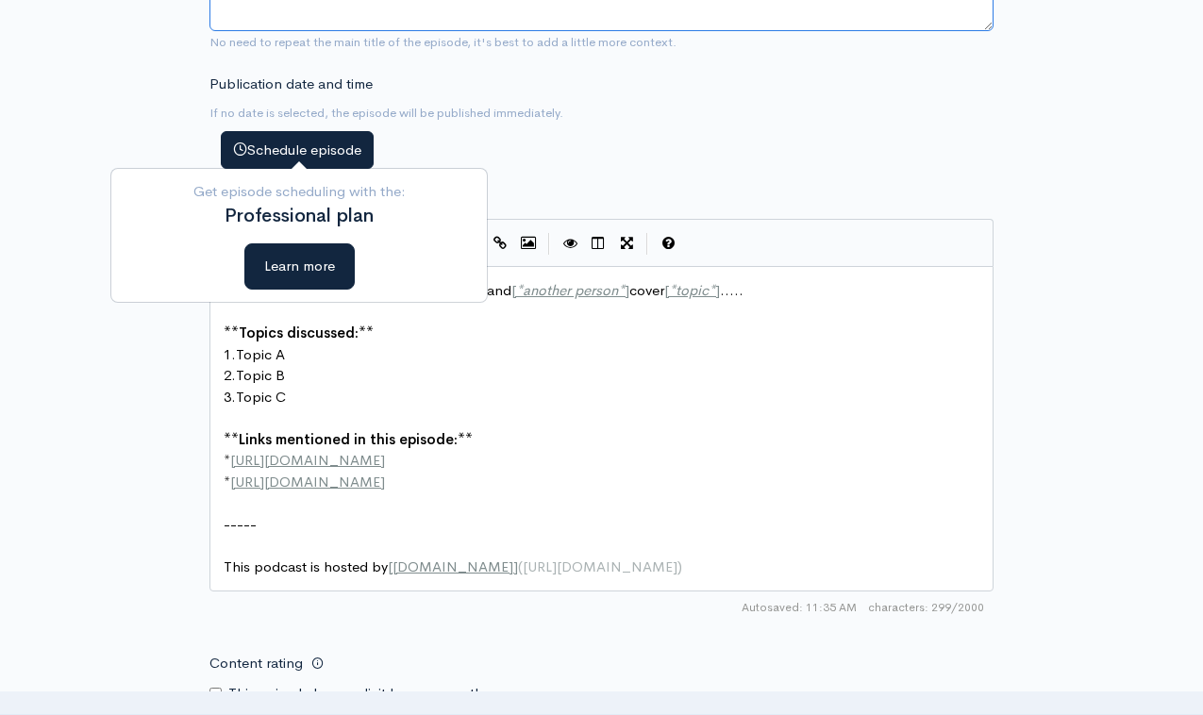
type textarea "You Can Be Free"
click at [312, 143] on button "Schedule episode" at bounding box center [297, 150] width 153 height 39
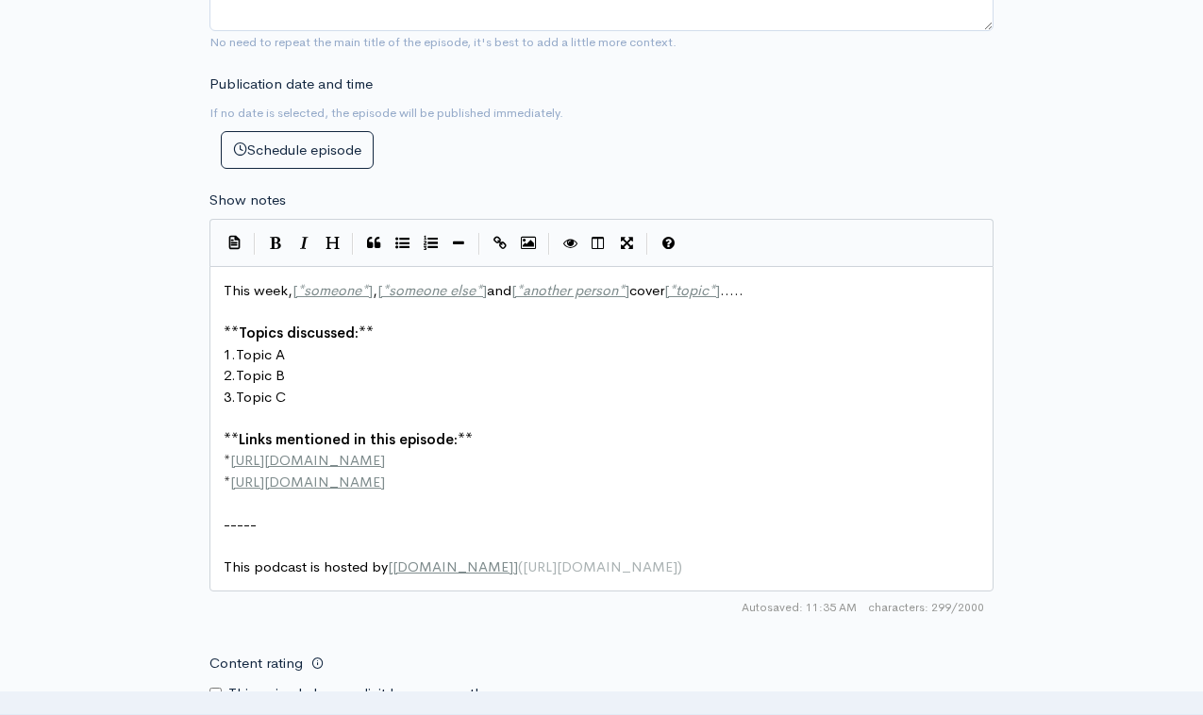
click at [510, 161] on form "Audio file Choose file 0 ZenCast recommends uploading an audio file exported fr…" at bounding box center [602, 296] width 784 height 1810
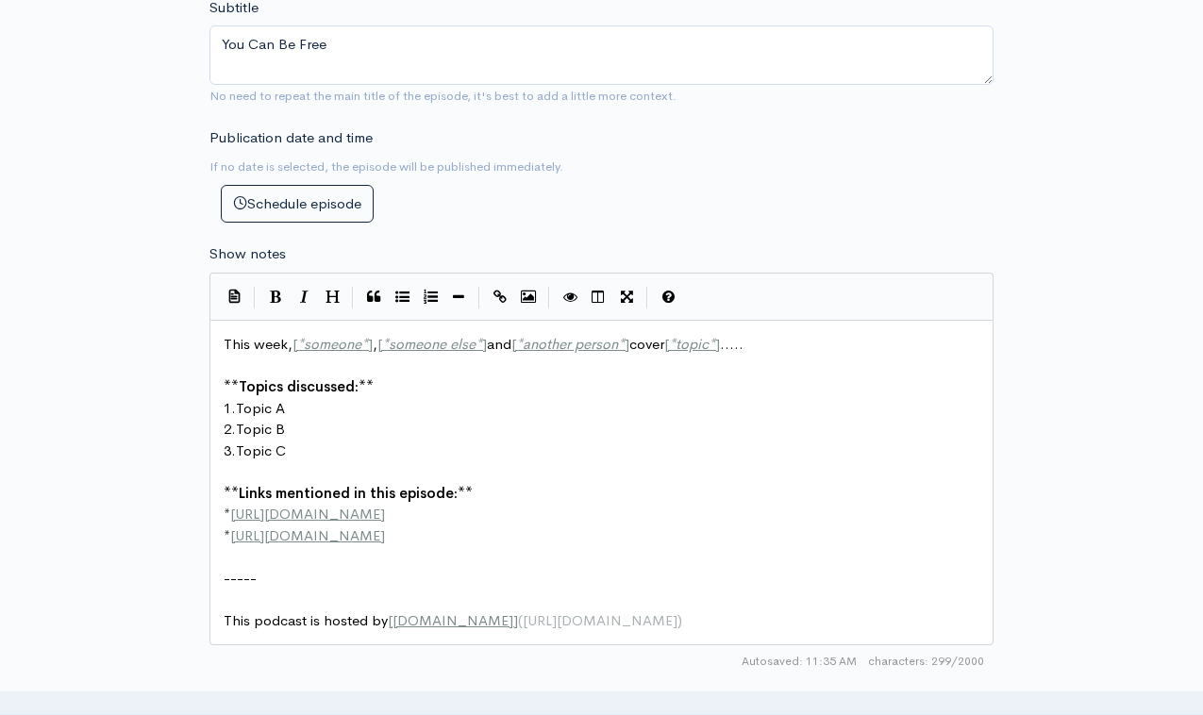
scroll to position [772, 0]
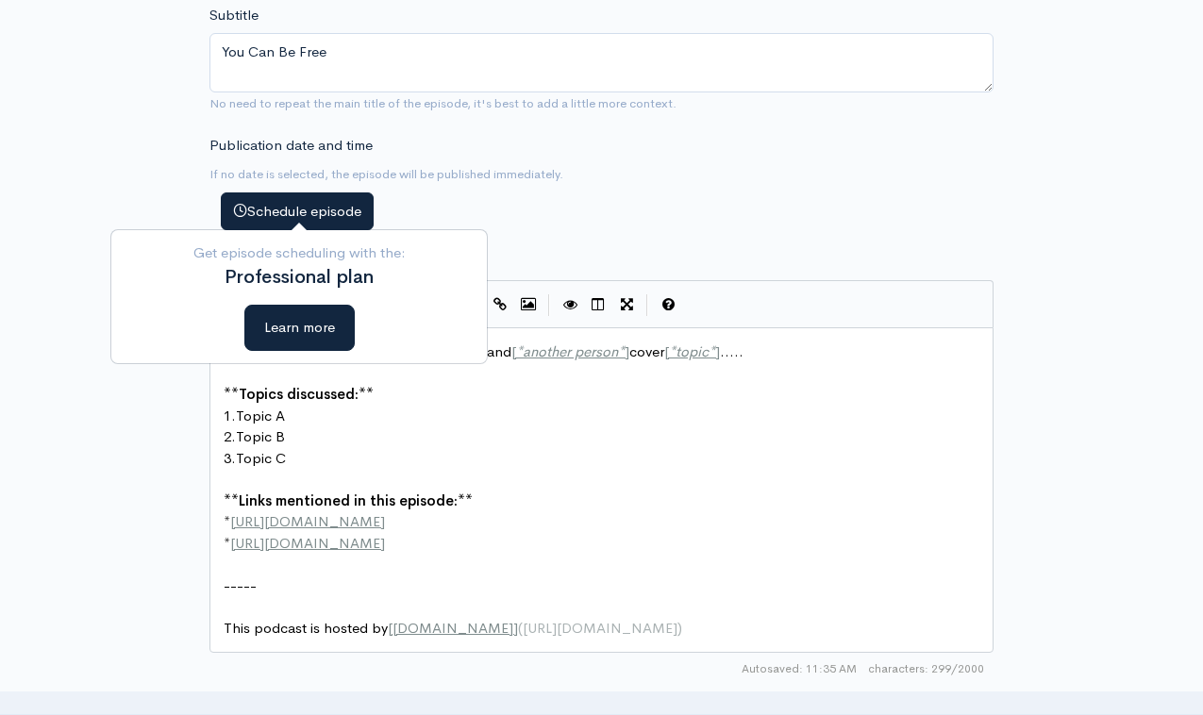
click at [293, 196] on button "Schedule episode" at bounding box center [297, 212] width 153 height 39
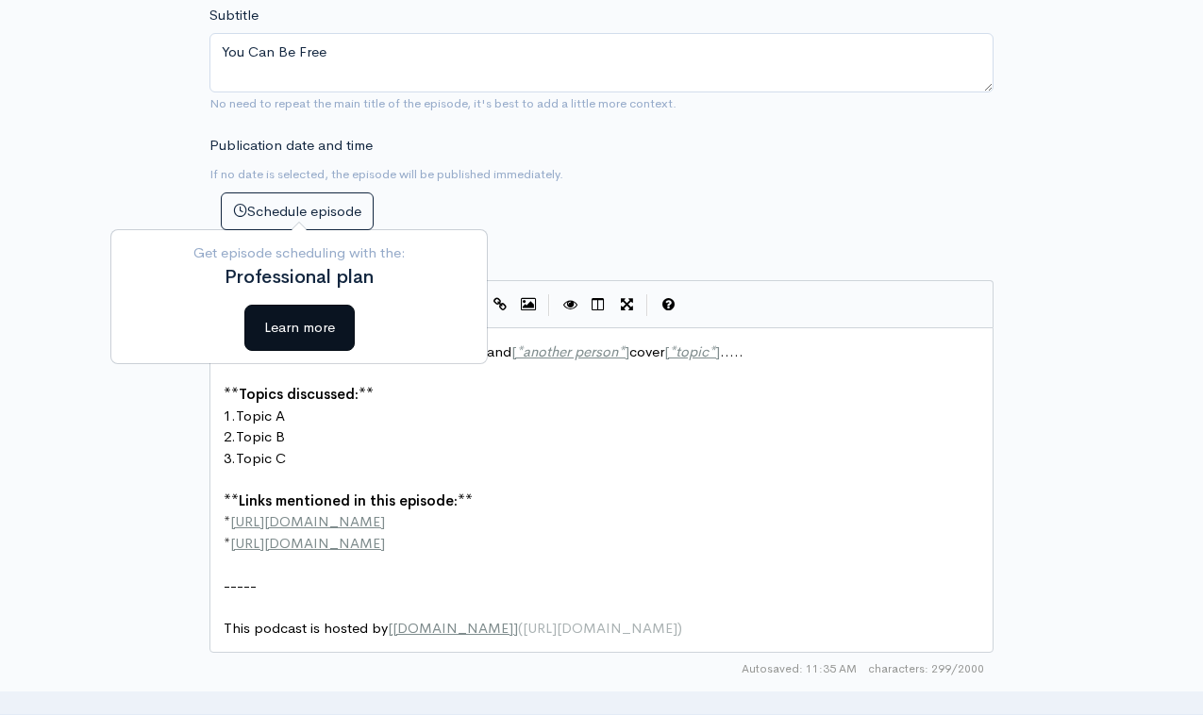
click at [310, 332] on button "Learn more" at bounding box center [299, 328] width 110 height 46
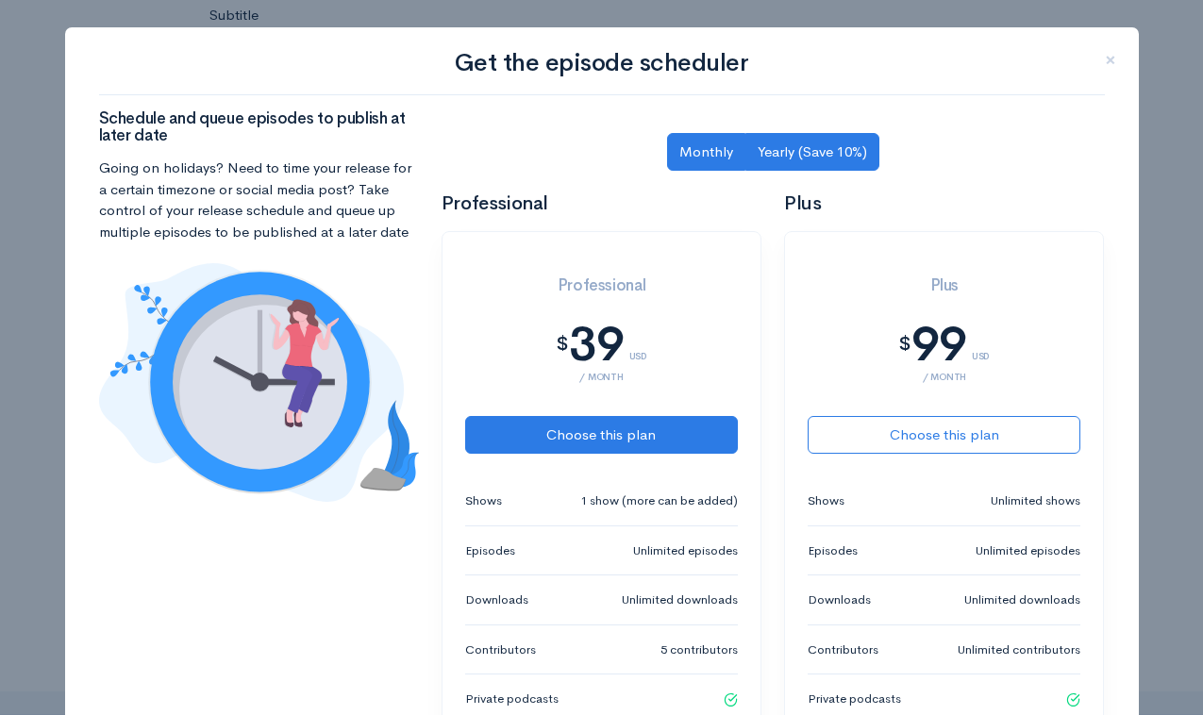
scroll to position [0, 0]
click at [1111, 56] on span "×" at bounding box center [1110, 59] width 11 height 27
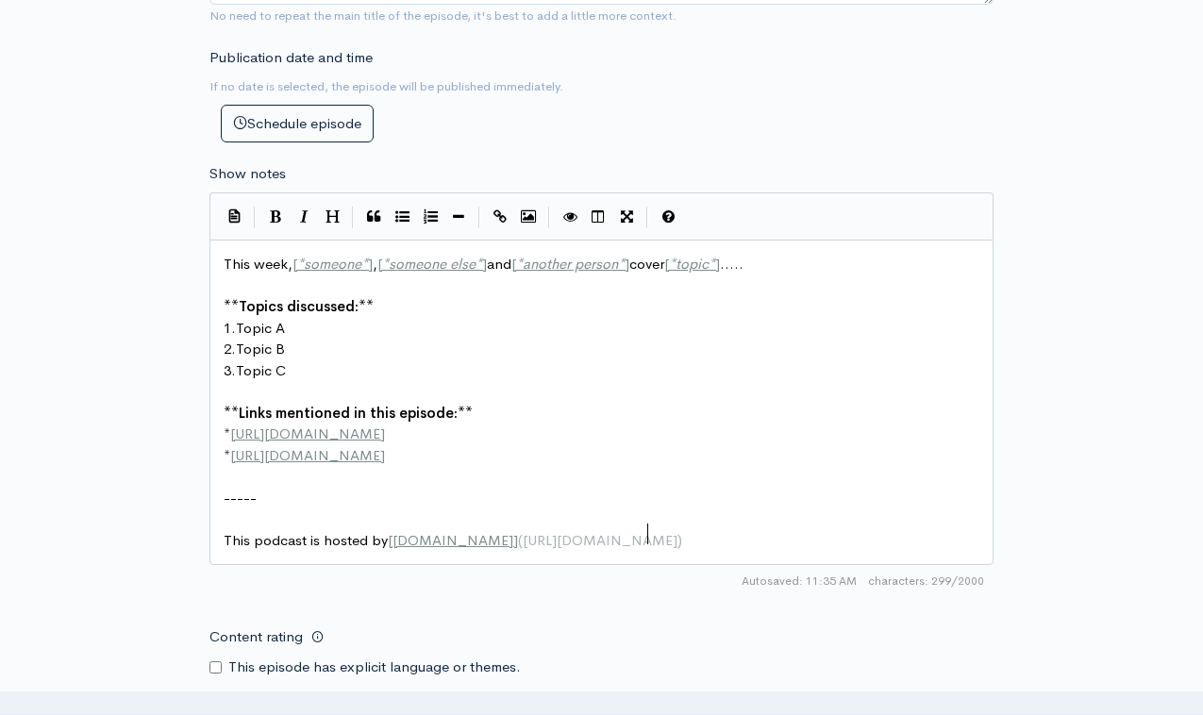
scroll to position [9, 0]
drag, startPoint x: 689, startPoint y: 522, endPoint x: 670, endPoint y: 522, distance: 18.9
click at [672, 530] on pre "This podcast is hosted by [ ZenCast.fm ] ( https://wwww.zencast.fm )" at bounding box center [601, 541] width 763 height 22
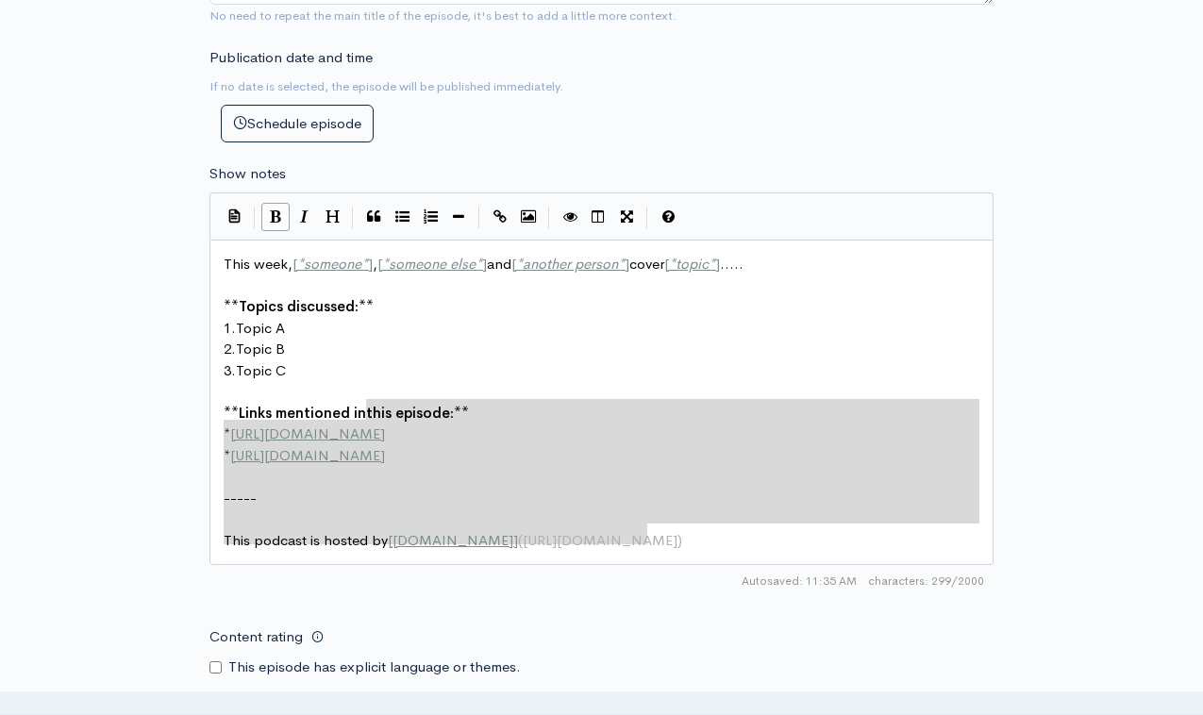
type textarea "This week, [*someone*], [*someone else*] and [*another person*] cover [*topic*]…"
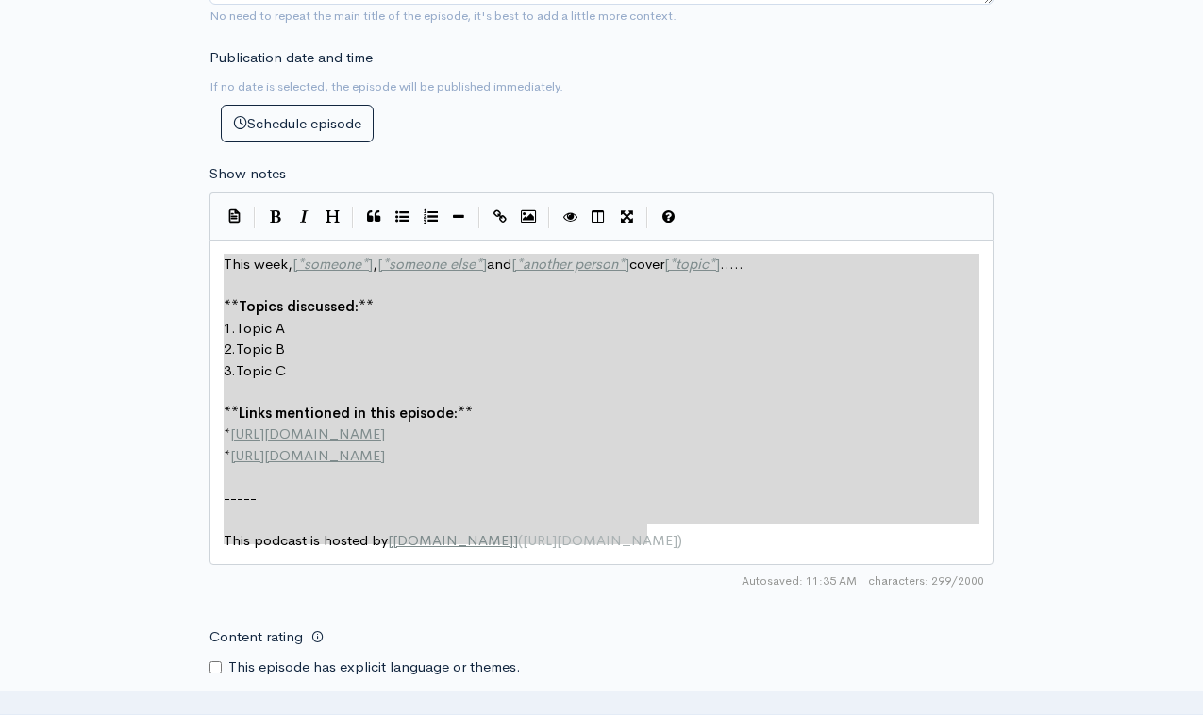
drag, startPoint x: 679, startPoint y: 531, endPoint x: 200, endPoint y: 233, distance: 564.6
paste textarea
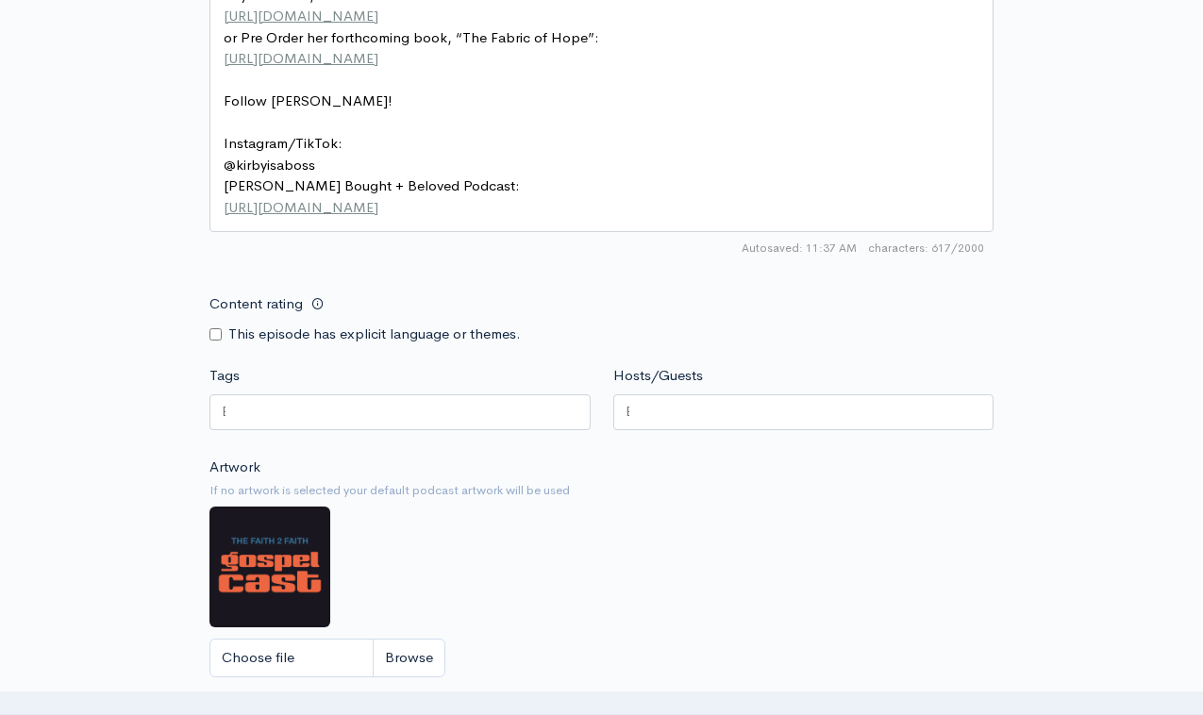
scroll to position [1294, 0]
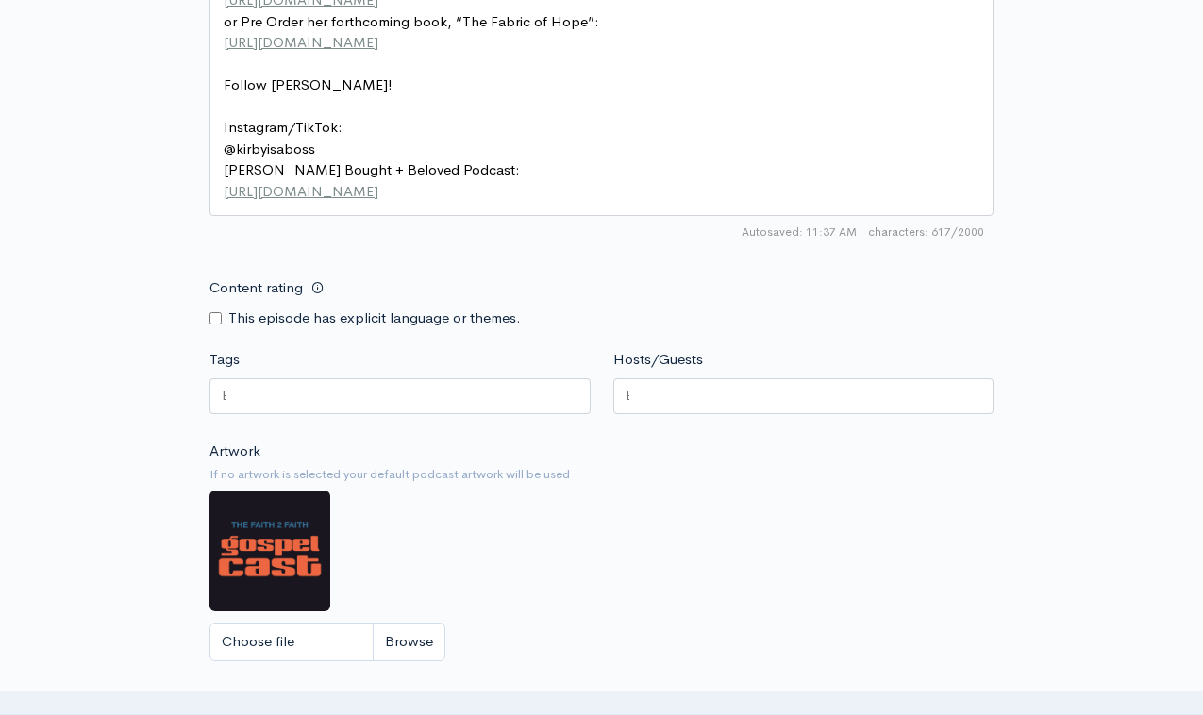
click at [329, 378] on div at bounding box center [400, 396] width 381 height 36
type input "Y"
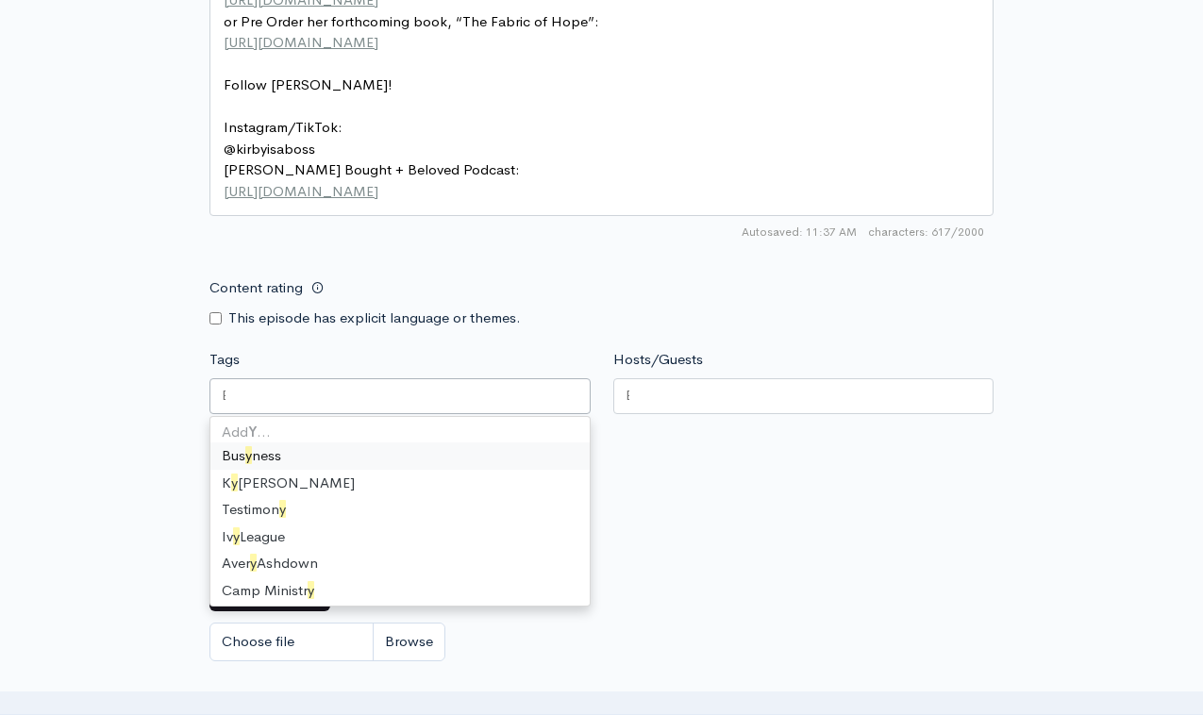
scroll to position [777, 0]
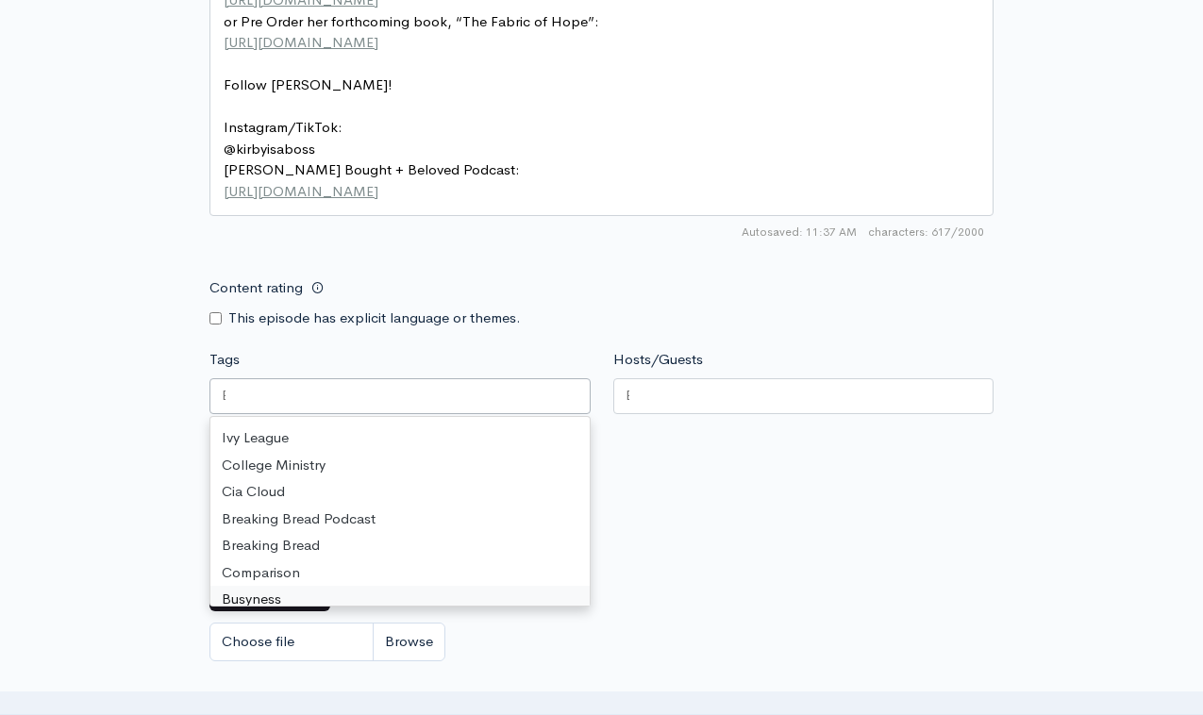
click at [735, 445] on div "Artwork If no artwork is selected your default podcast artwork will be used Cho…" at bounding box center [602, 557] width 784 height 232
click at [377, 378] on div at bounding box center [400, 396] width 381 height 36
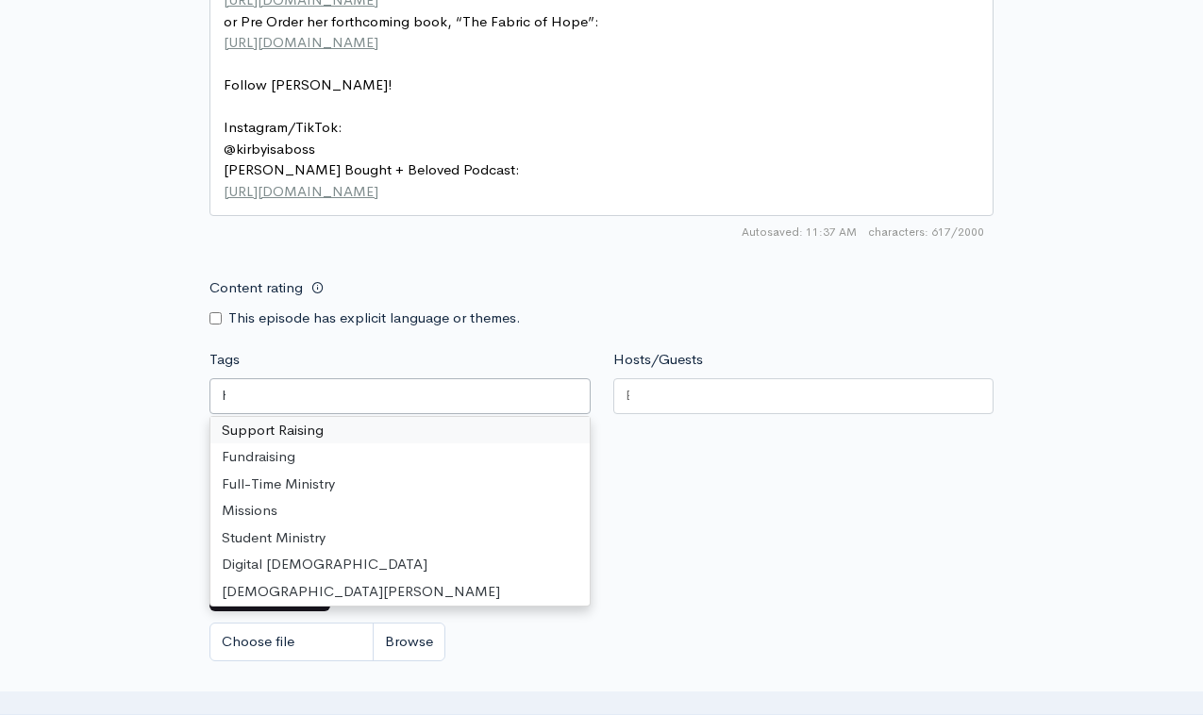
scroll to position [0, 0]
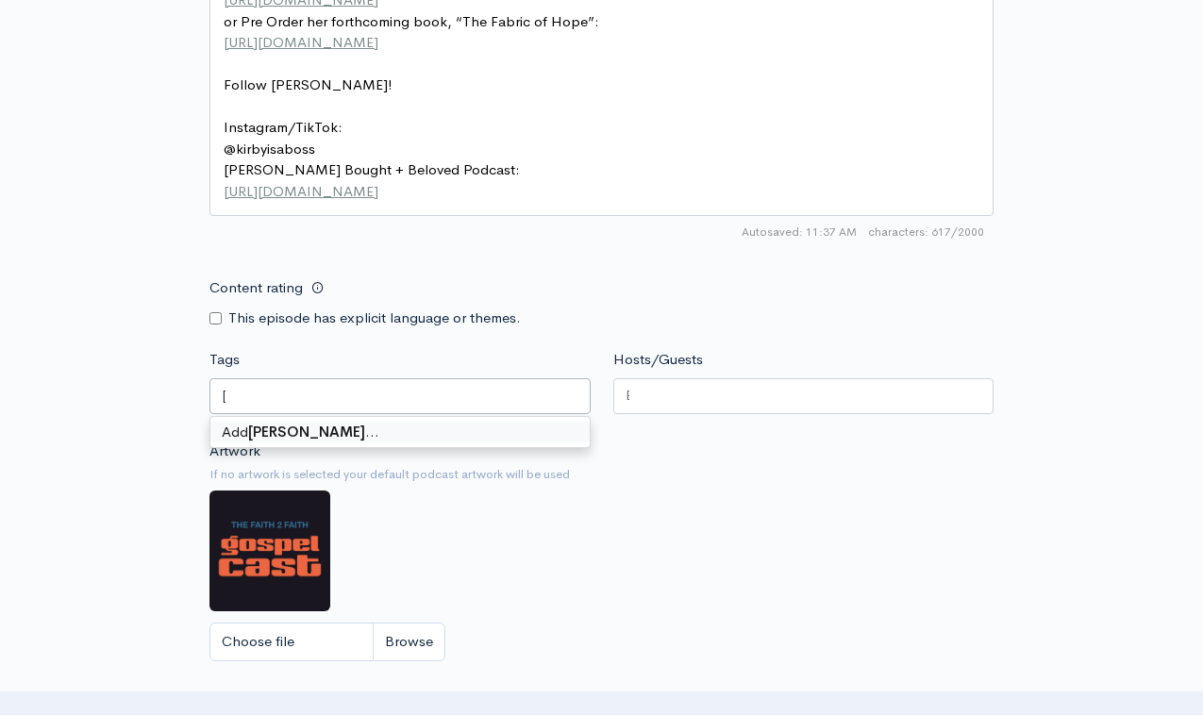
type input "Kirby Kelly"
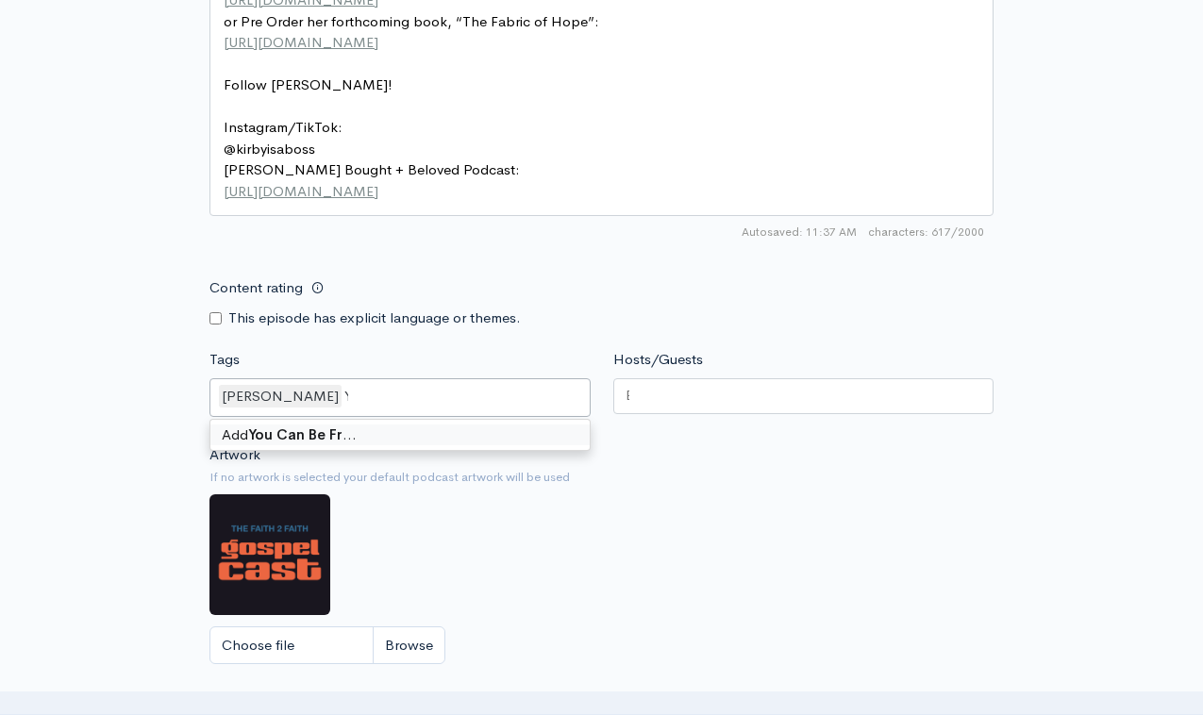
type input "You Can Be Free"
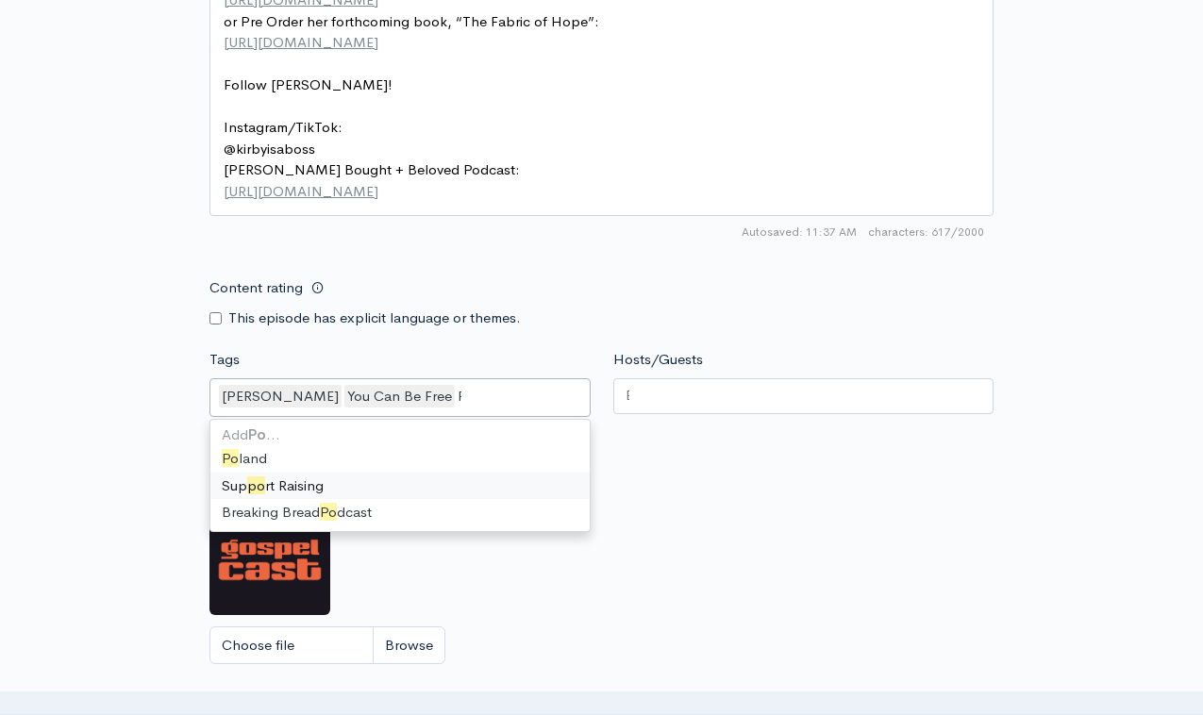
type input "P"
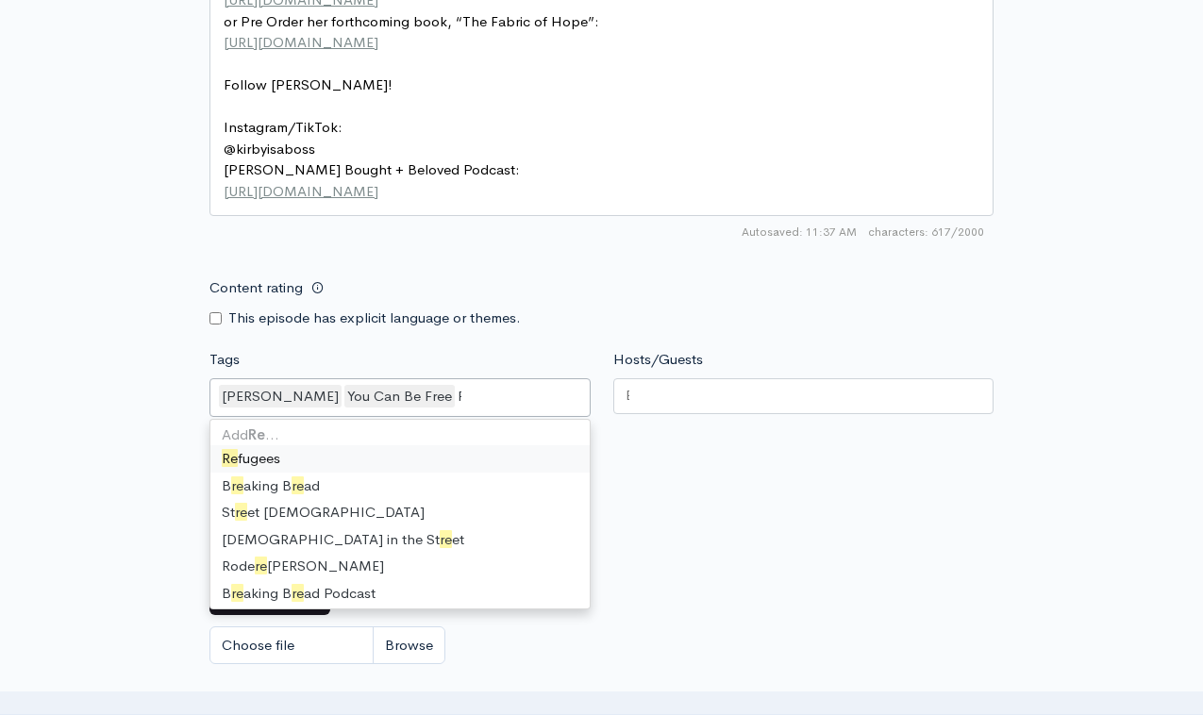
type input "R"
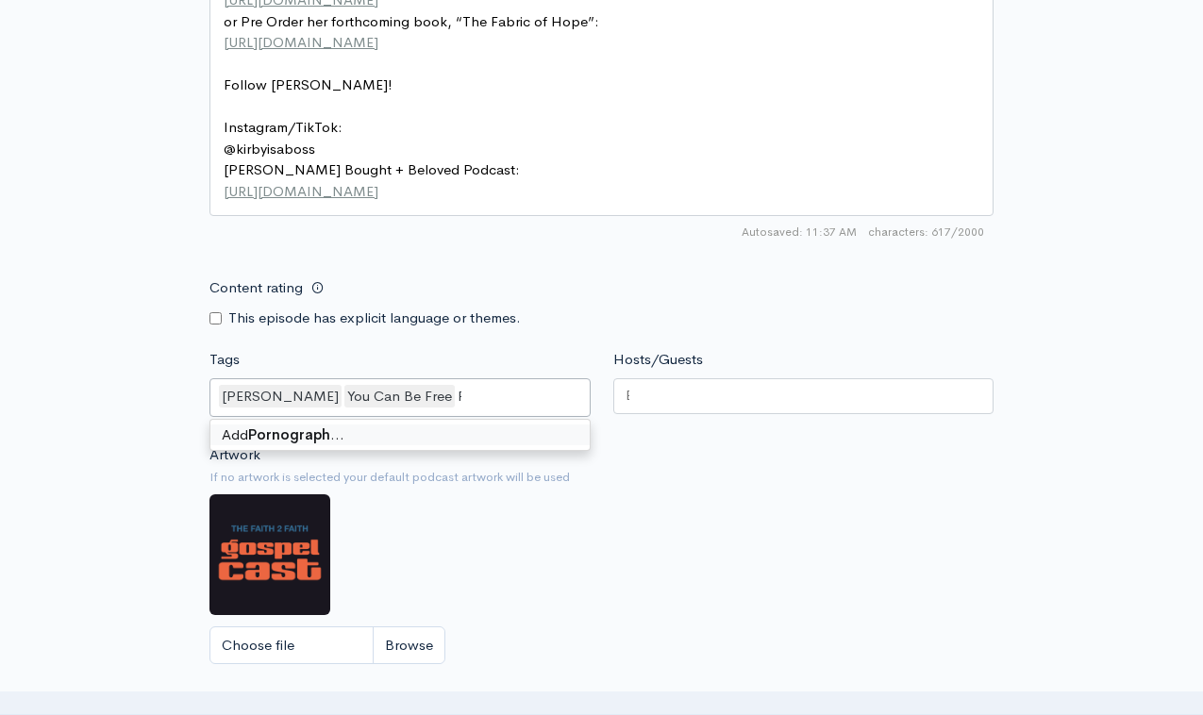
type input "Pornography"
type input "Addiction"
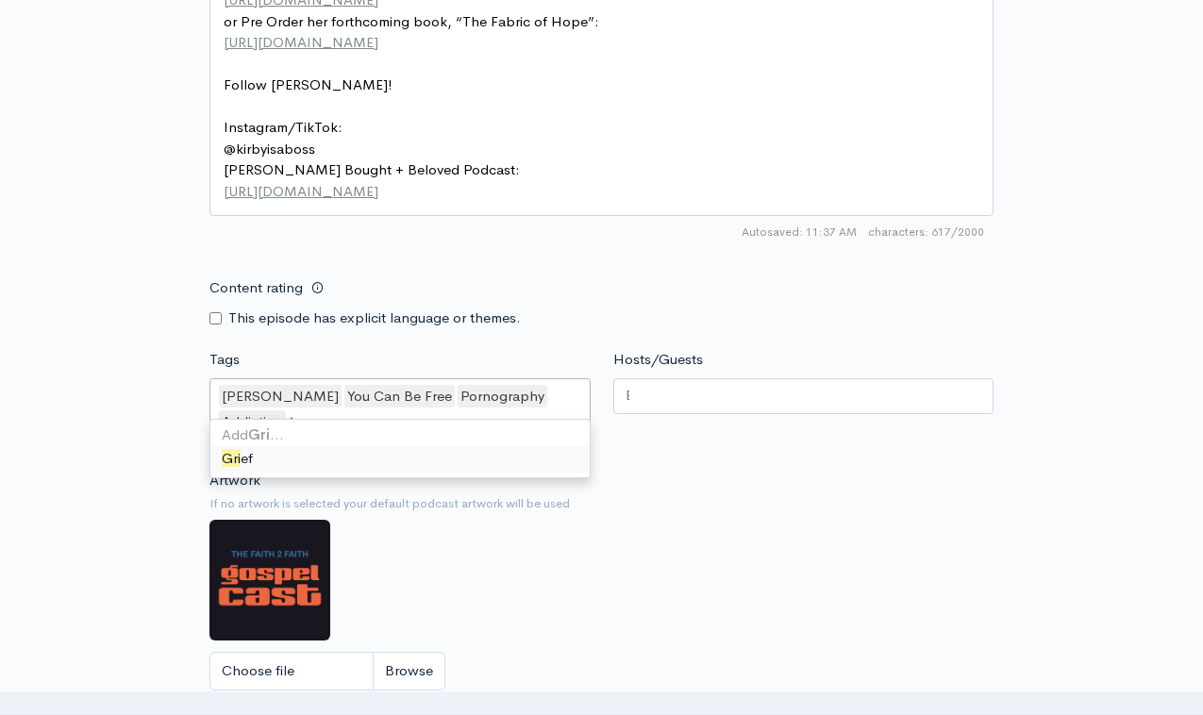
type input "Grie"
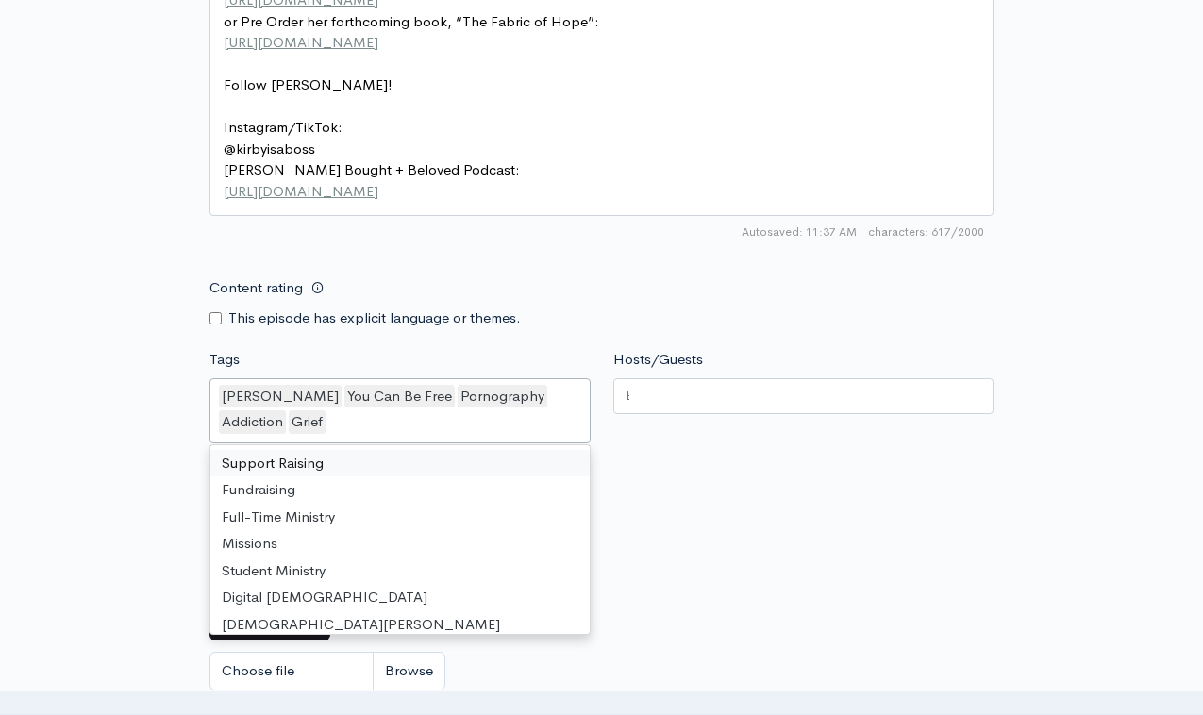
click at [710, 378] on div at bounding box center [803, 396] width 381 height 36
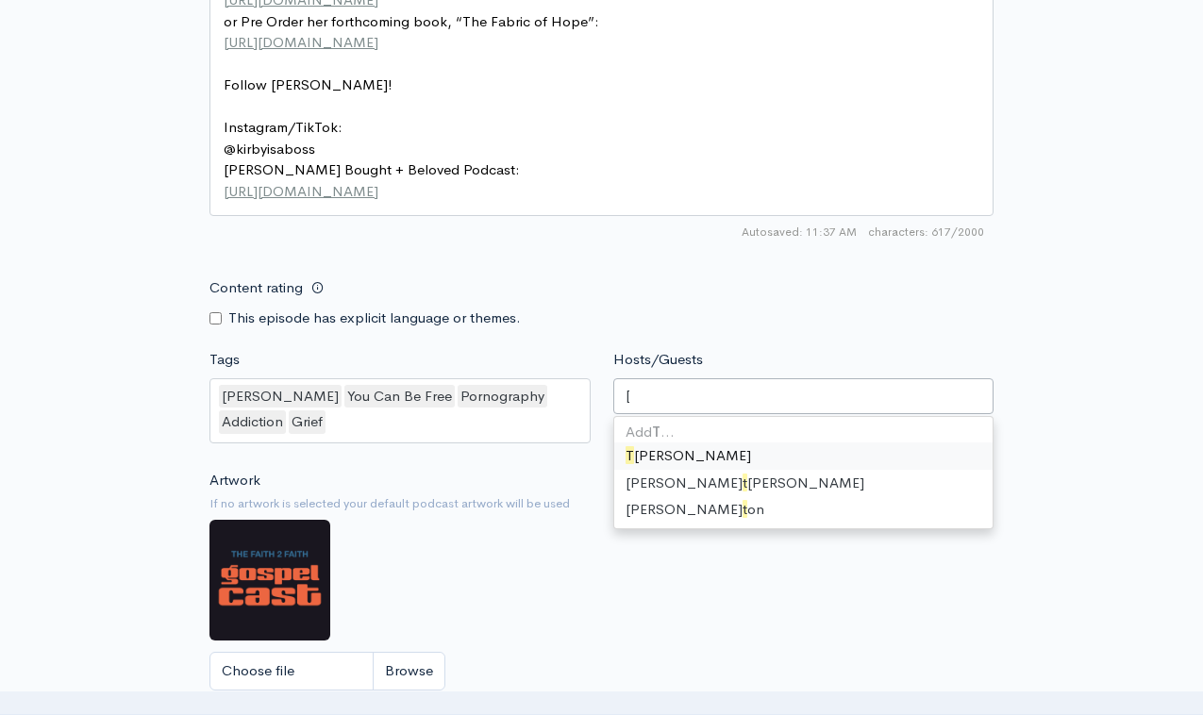
type input "Tom"
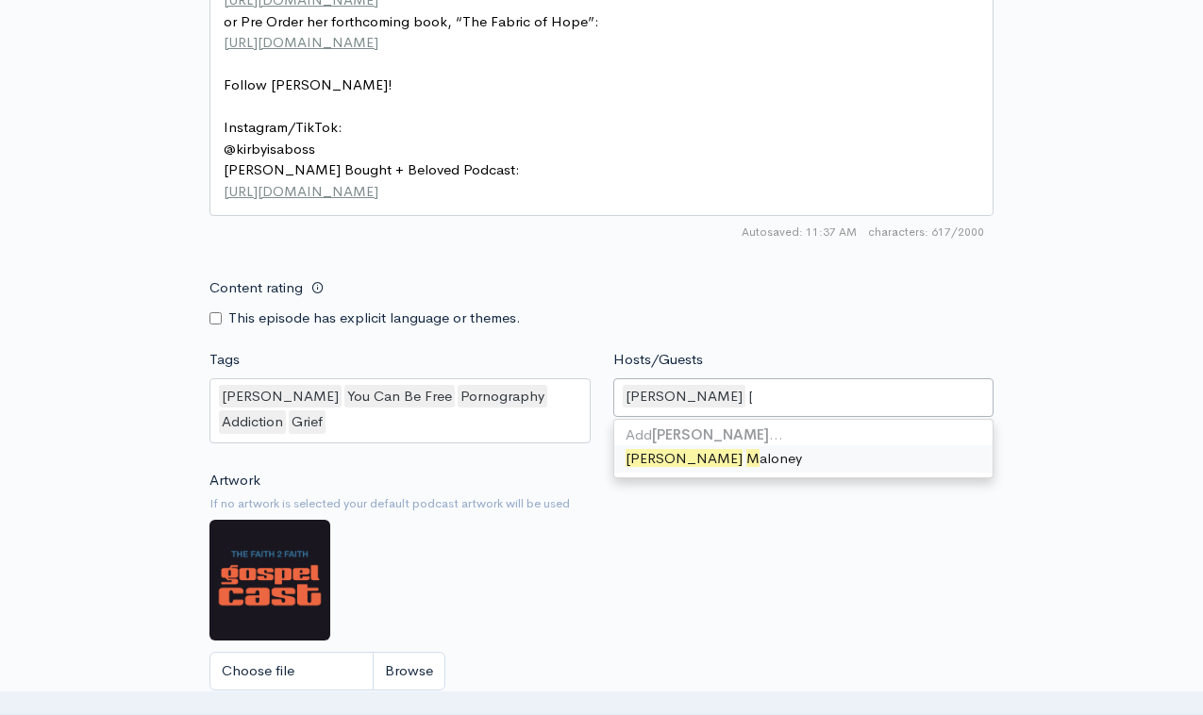
type input "Josiah ma"
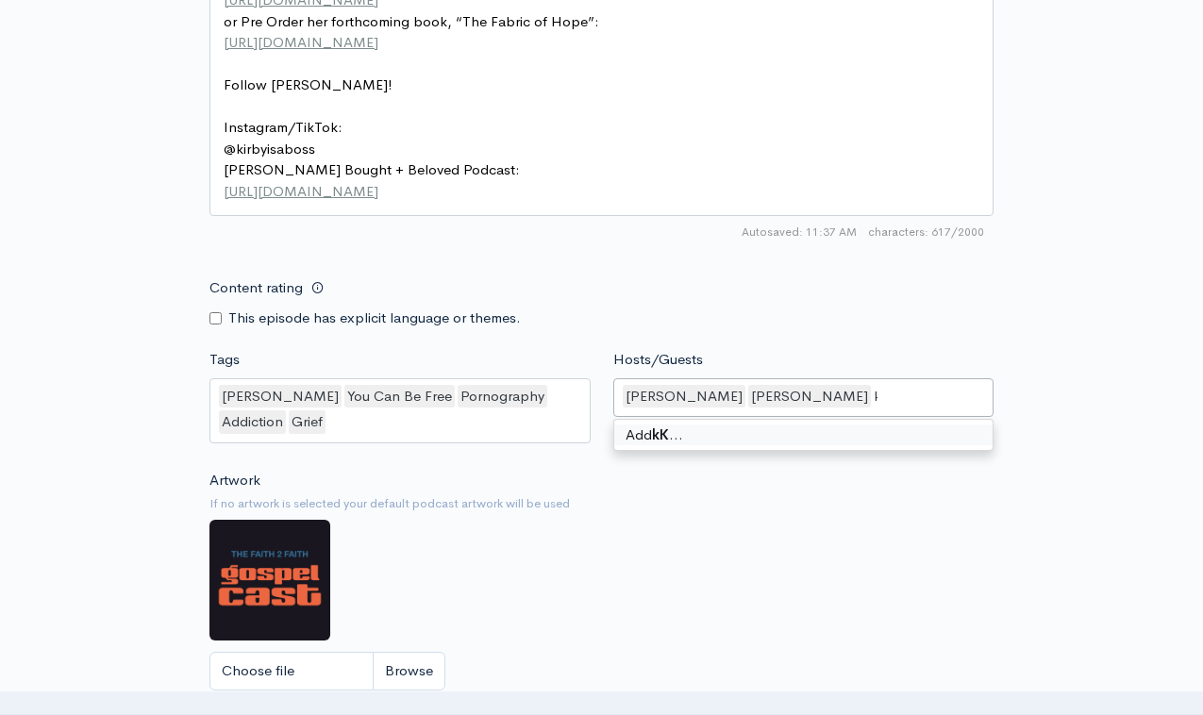
type input "k"
type input "Kirby Kelly"
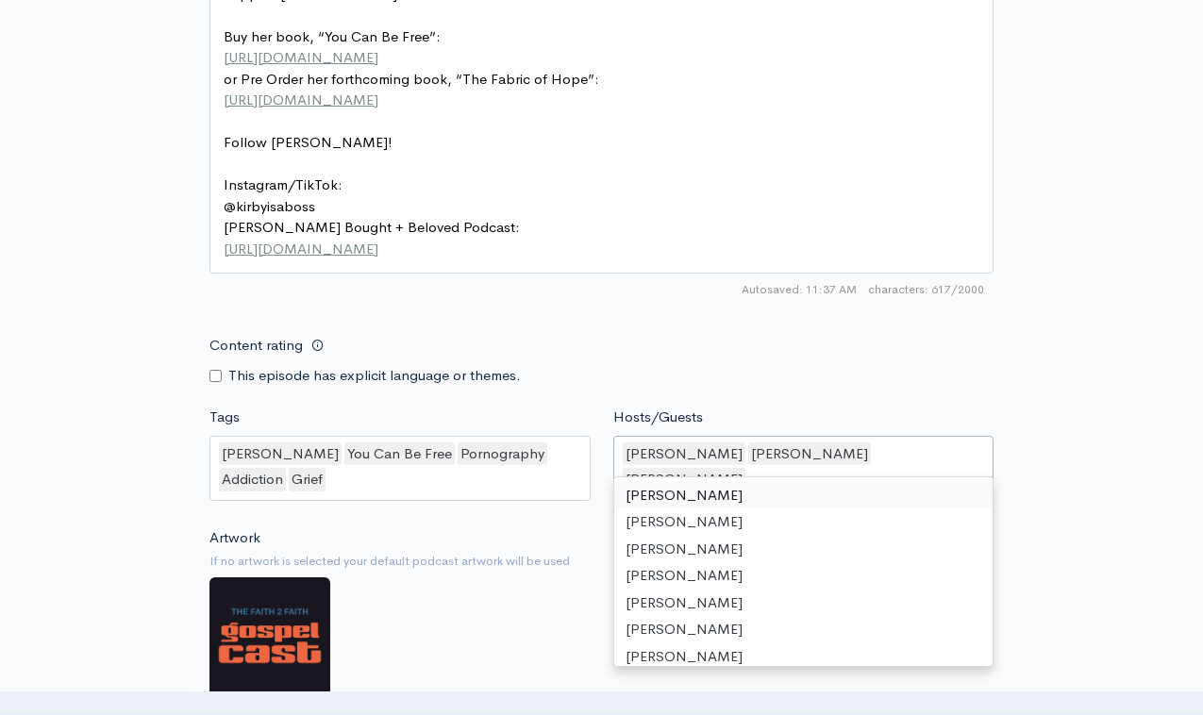
scroll to position [1447, 0]
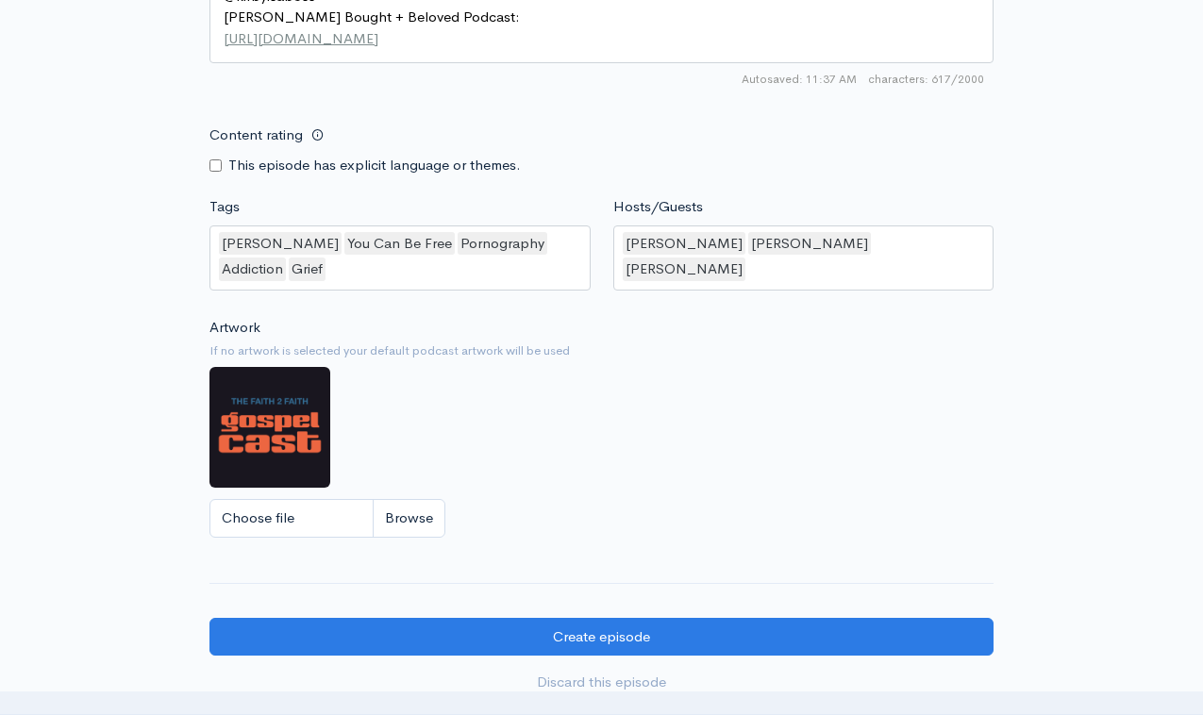
click at [634, 499] on div "Choose file" at bounding box center [602, 518] width 784 height 39
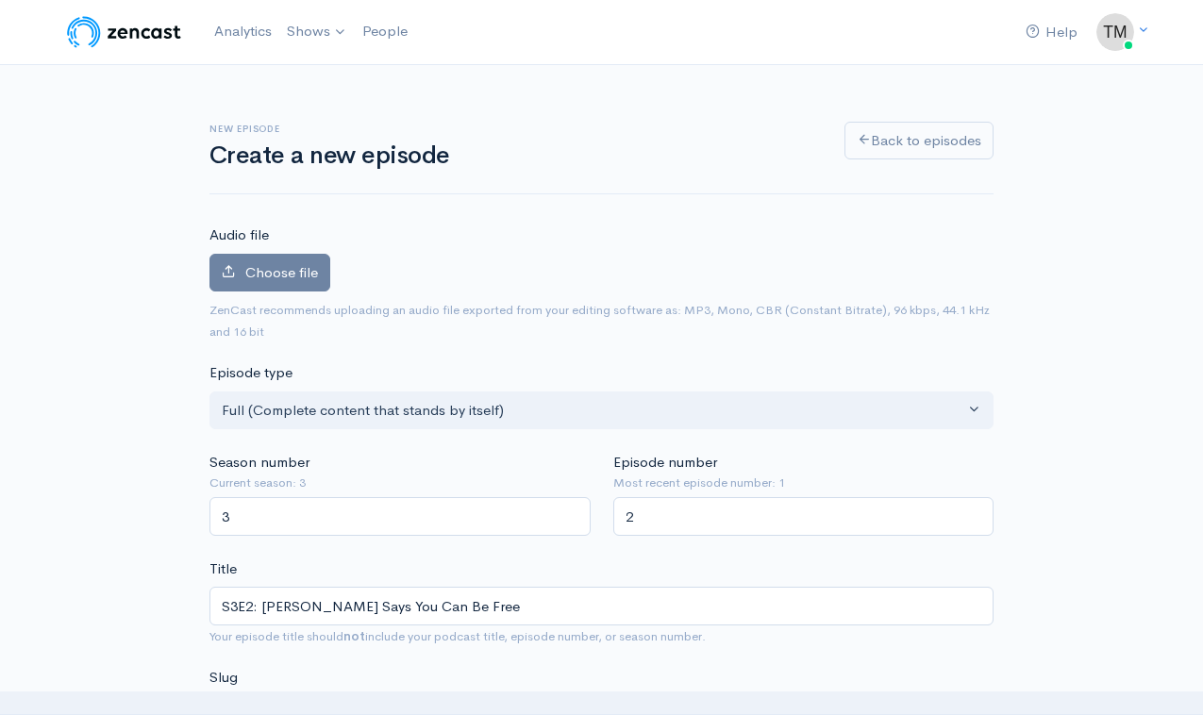
scroll to position [0, 0]
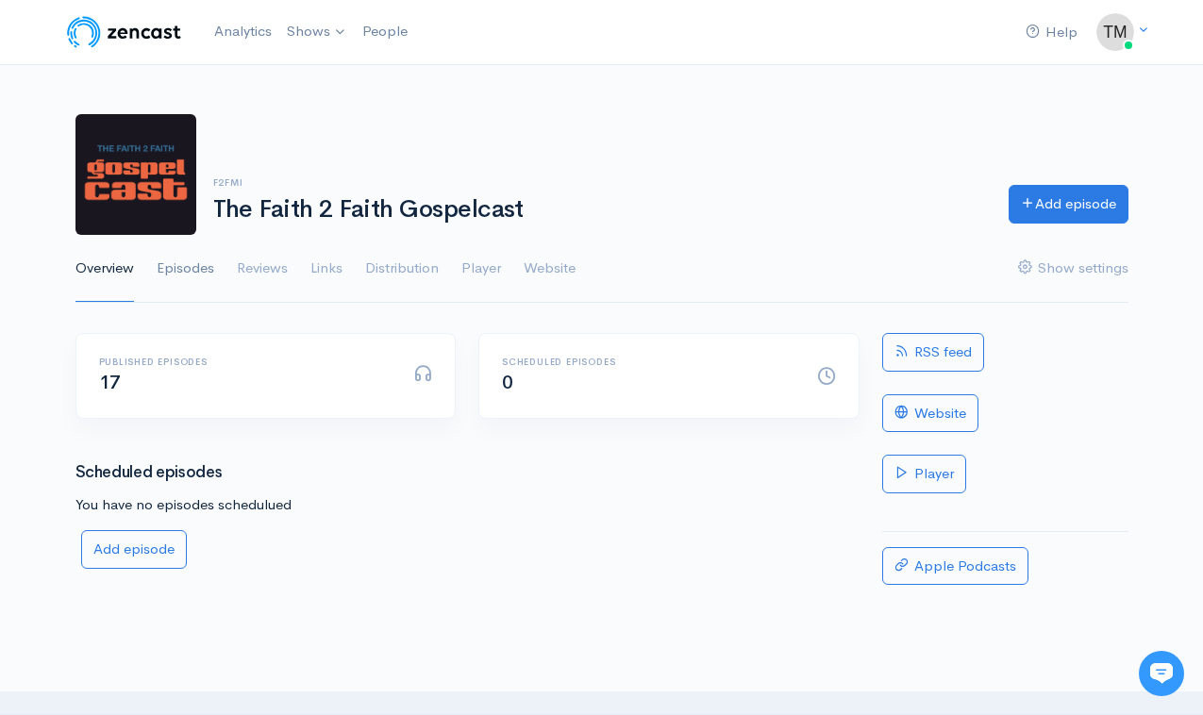
click at [190, 272] on link "Episodes" at bounding box center [186, 269] width 58 height 68
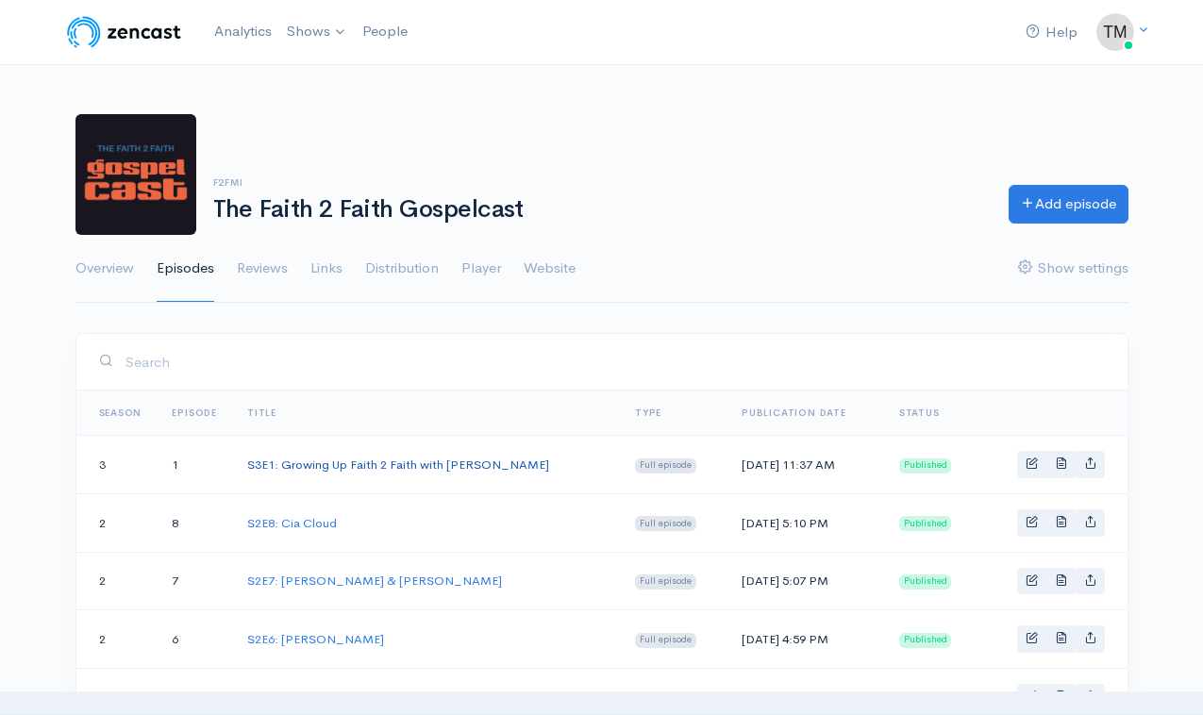
click at [292, 459] on link "S3E1: Growing Up Faith 2 Faith with [PERSON_NAME]" at bounding box center [398, 465] width 302 height 16
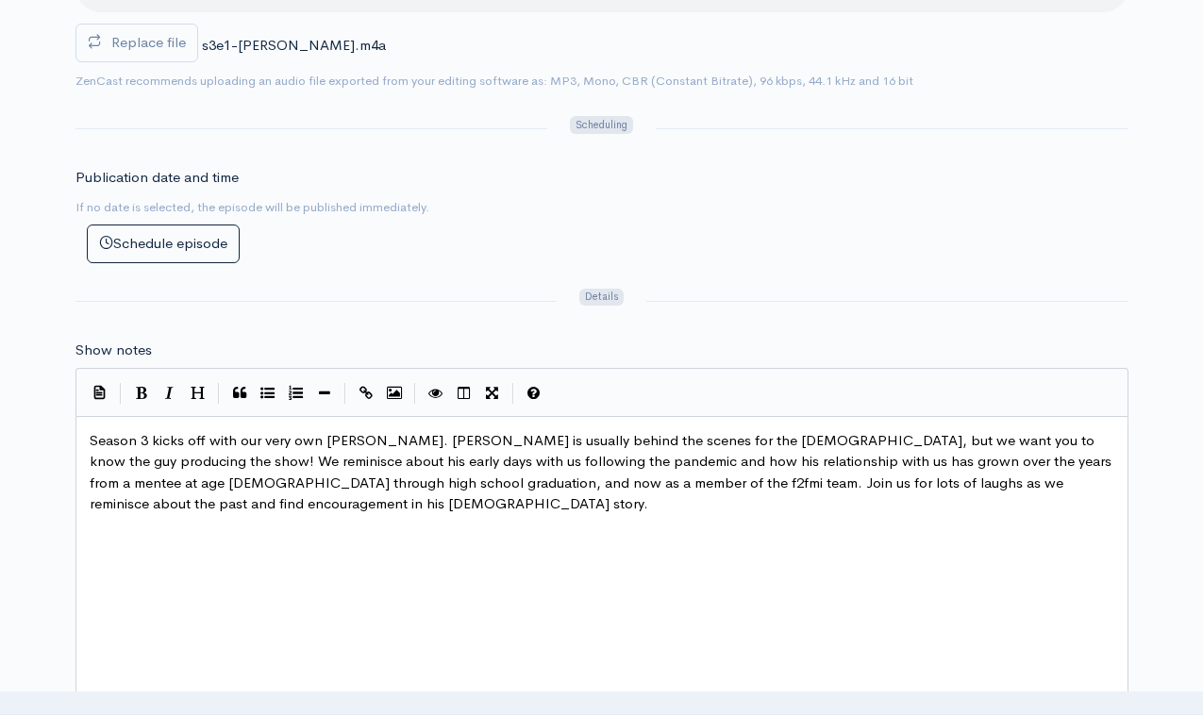
scroll to position [798, 0]
